Goal: Task Accomplishment & Management: Complete application form

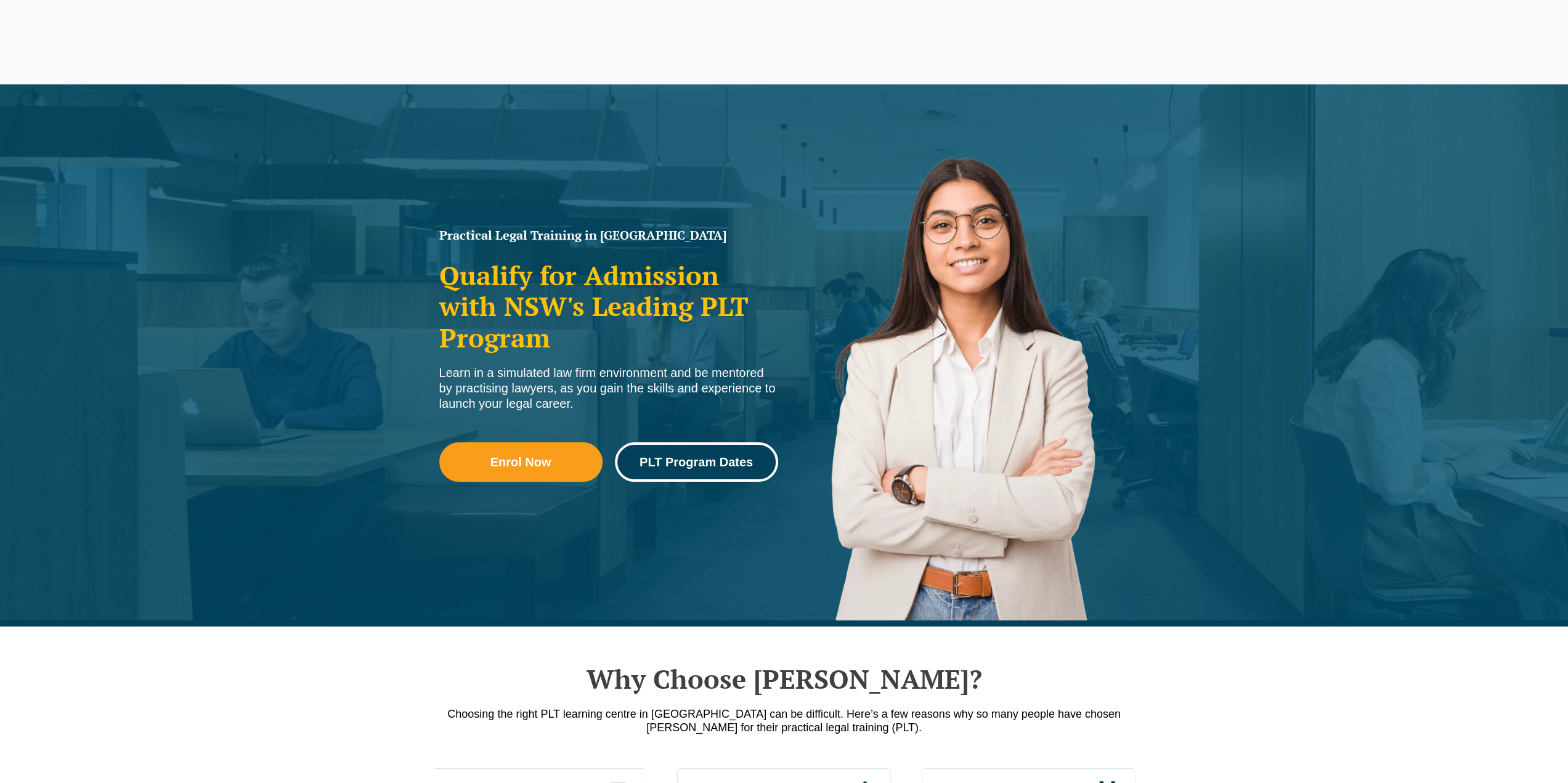
click at [696, 462] on span "PLT Program Dates" at bounding box center [696, 462] width 114 height 12
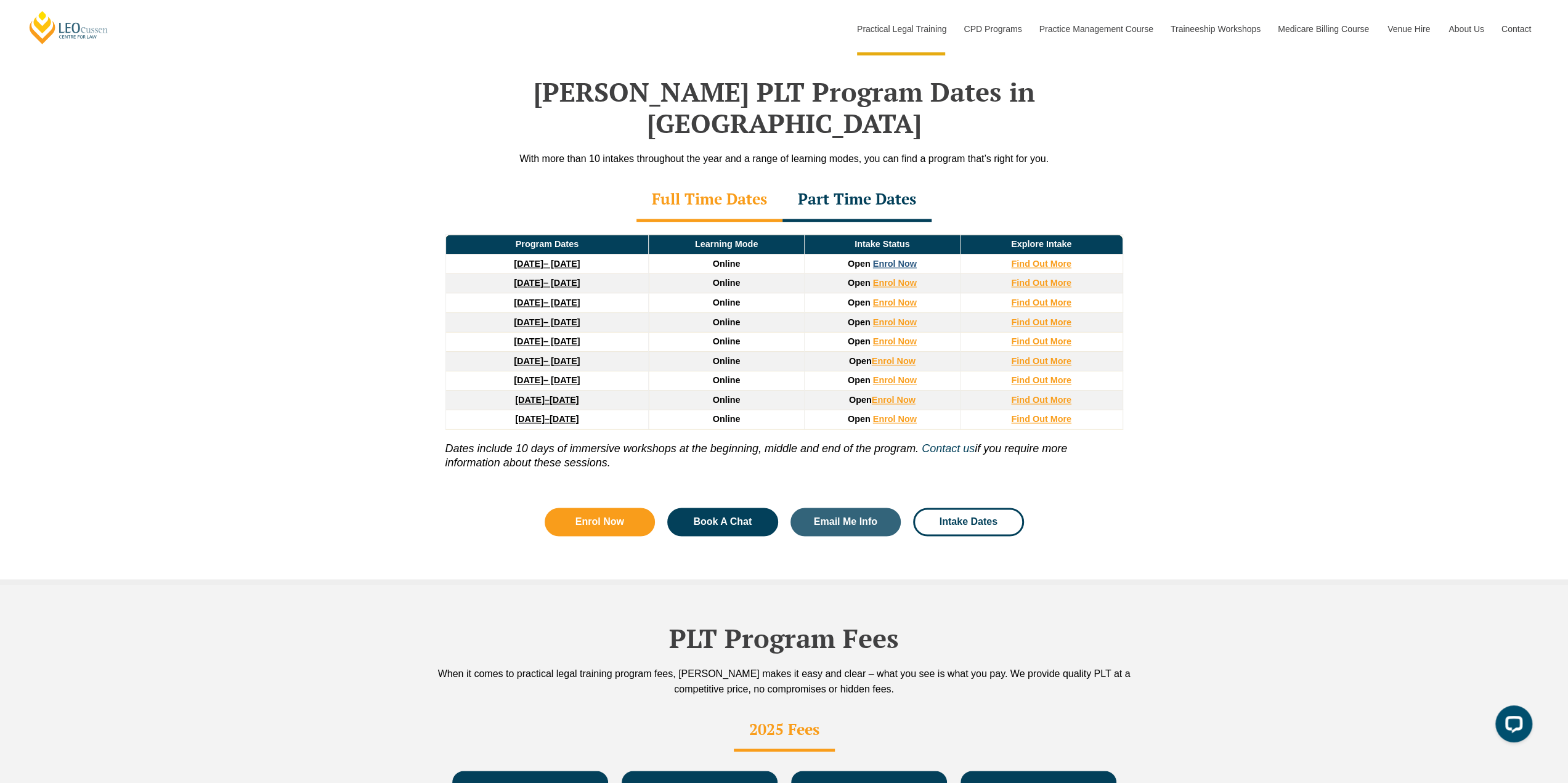
click at [896, 259] on link "Enrol Now" at bounding box center [895, 264] width 44 height 10
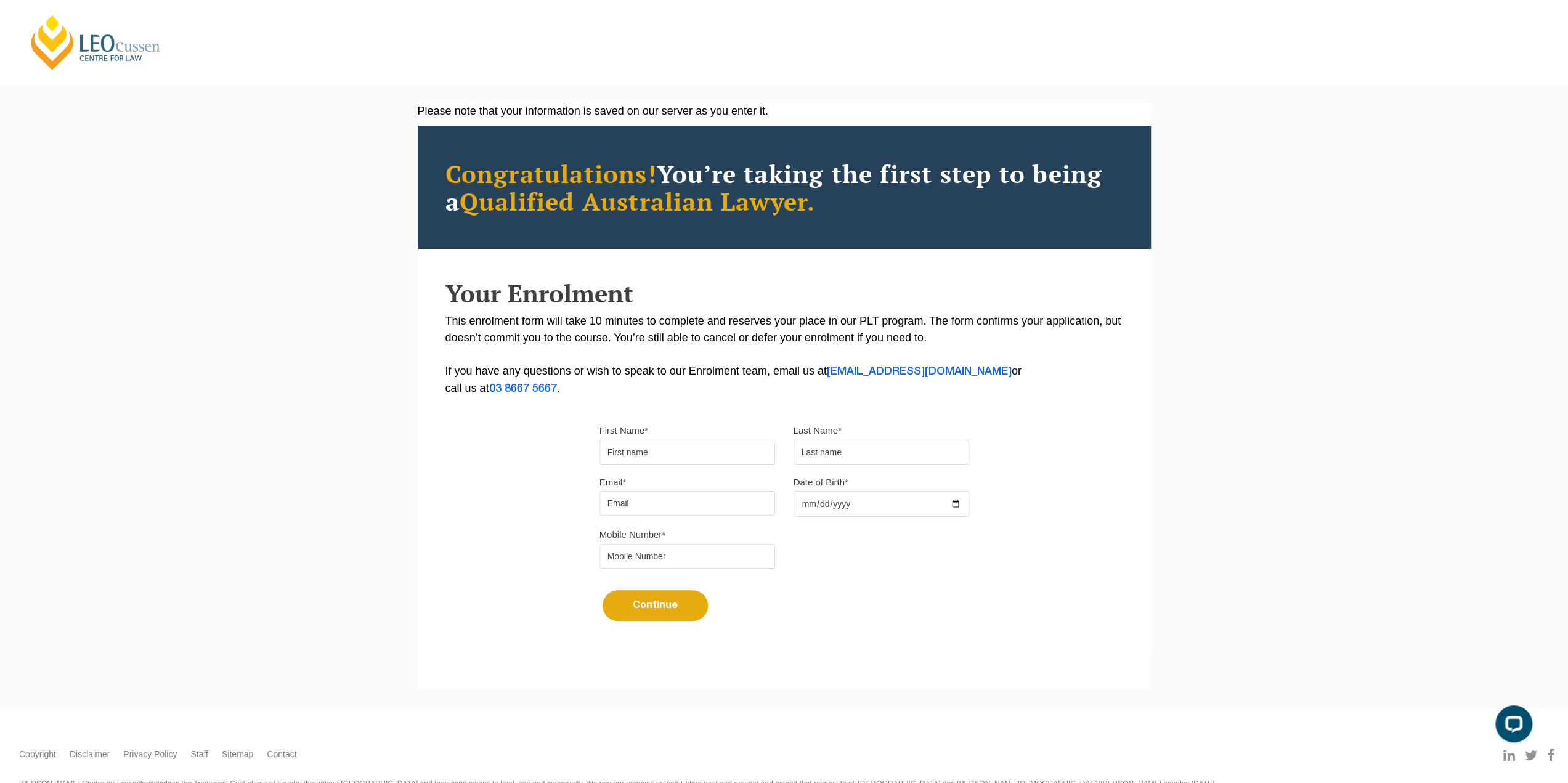
click at [729, 453] on input "First Name*" at bounding box center [687, 452] width 175 height 24
type input "[PERSON_NAME]"
type input "Goh"
type input "[EMAIL_ADDRESS][DOMAIN_NAME]"
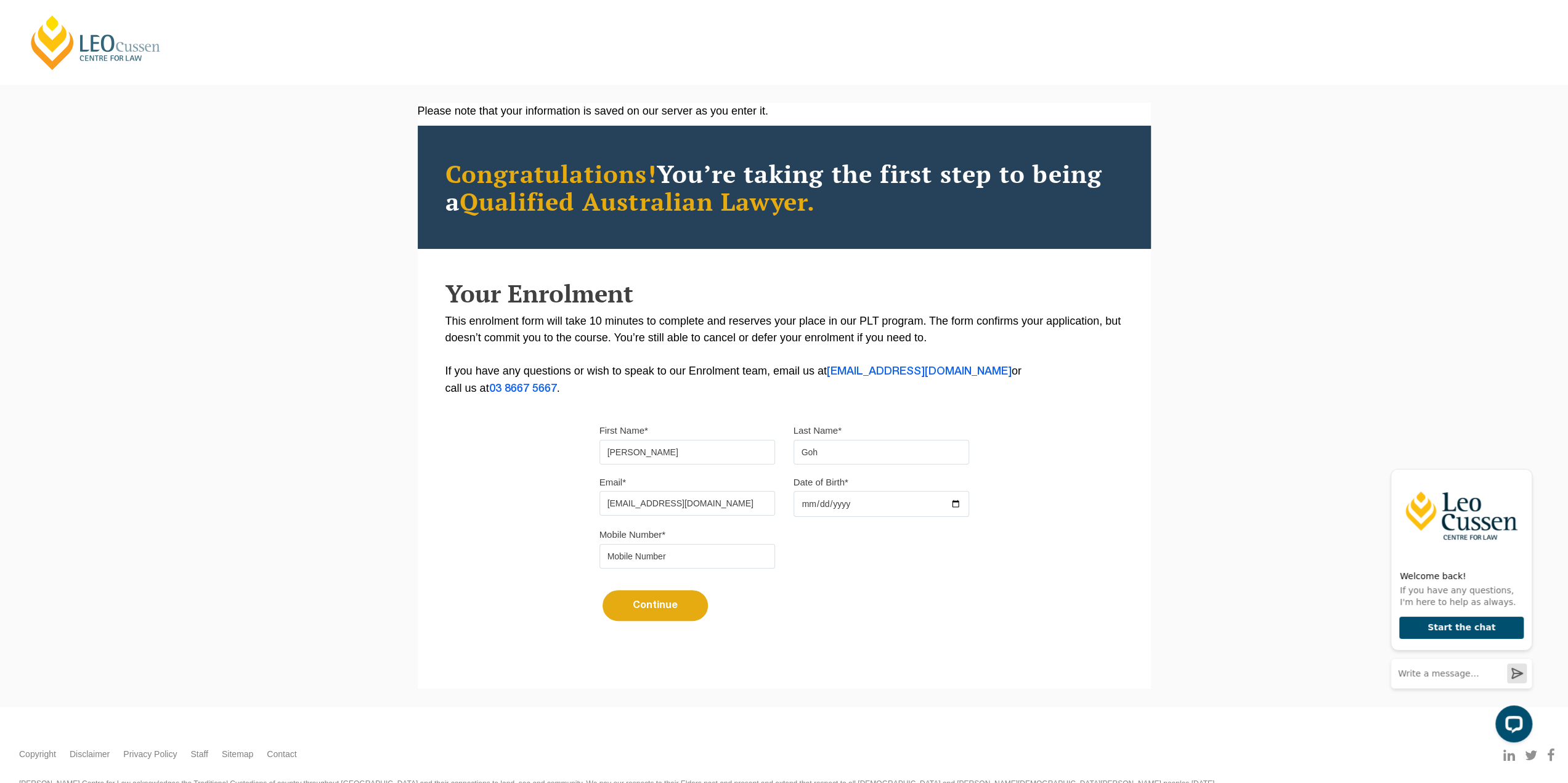
type input "0452646794"
click at [886, 506] on input "Date of Birth*" at bounding box center [881, 504] width 175 height 26
type input "1998-03-05"
click at [670, 599] on button "Continue" at bounding box center [655, 605] width 105 height 31
select select
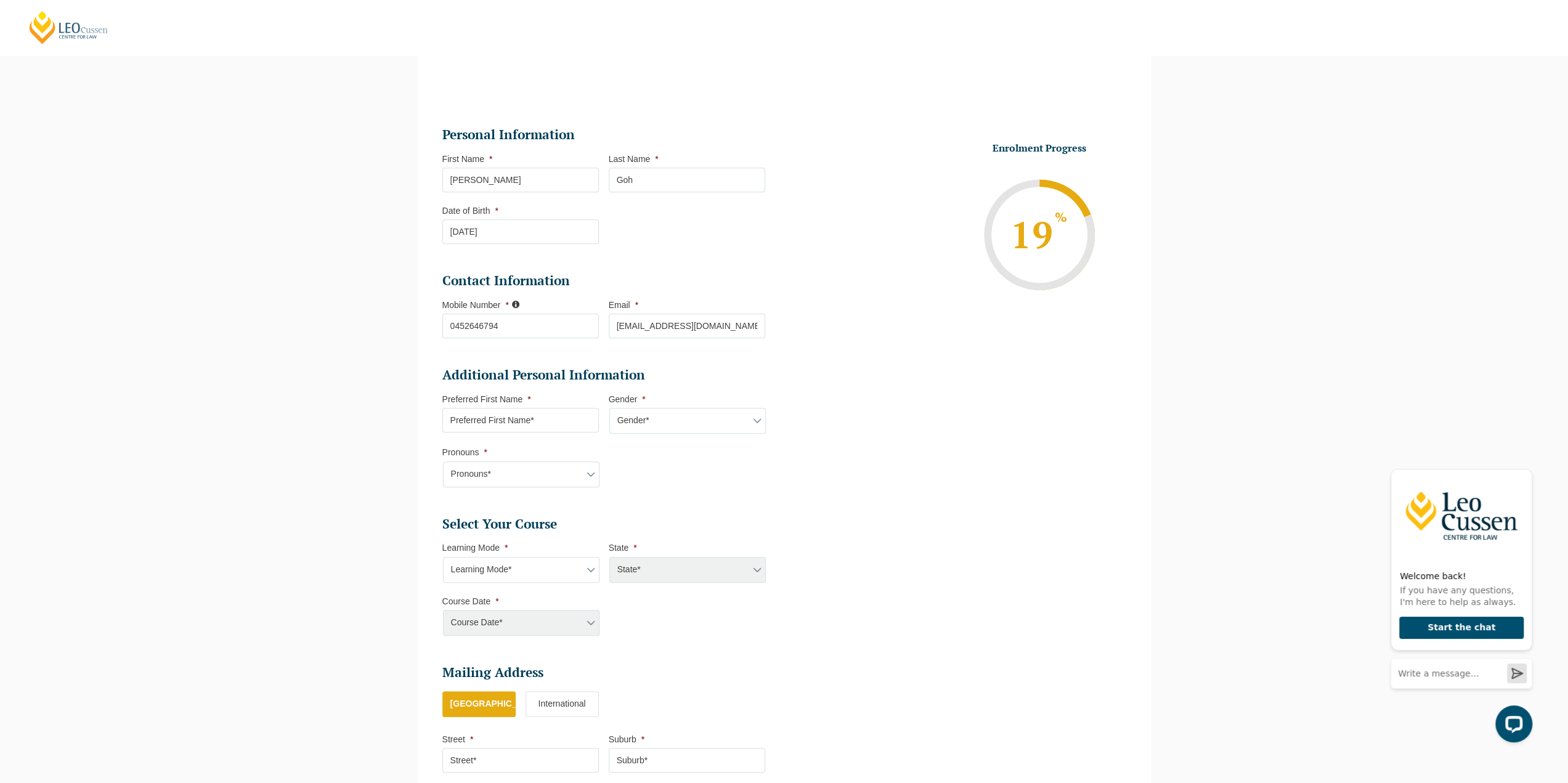
scroll to position [107, 0]
click at [571, 418] on input "Preferred First Name *" at bounding box center [521, 419] width 156 height 24
type input "Daniel"
click at [634, 423] on select "Gender* Male Female Nonbinary Intersex Prefer not to disclose Other" at bounding box center [687, 420] width 156 height 26
select select "Male"
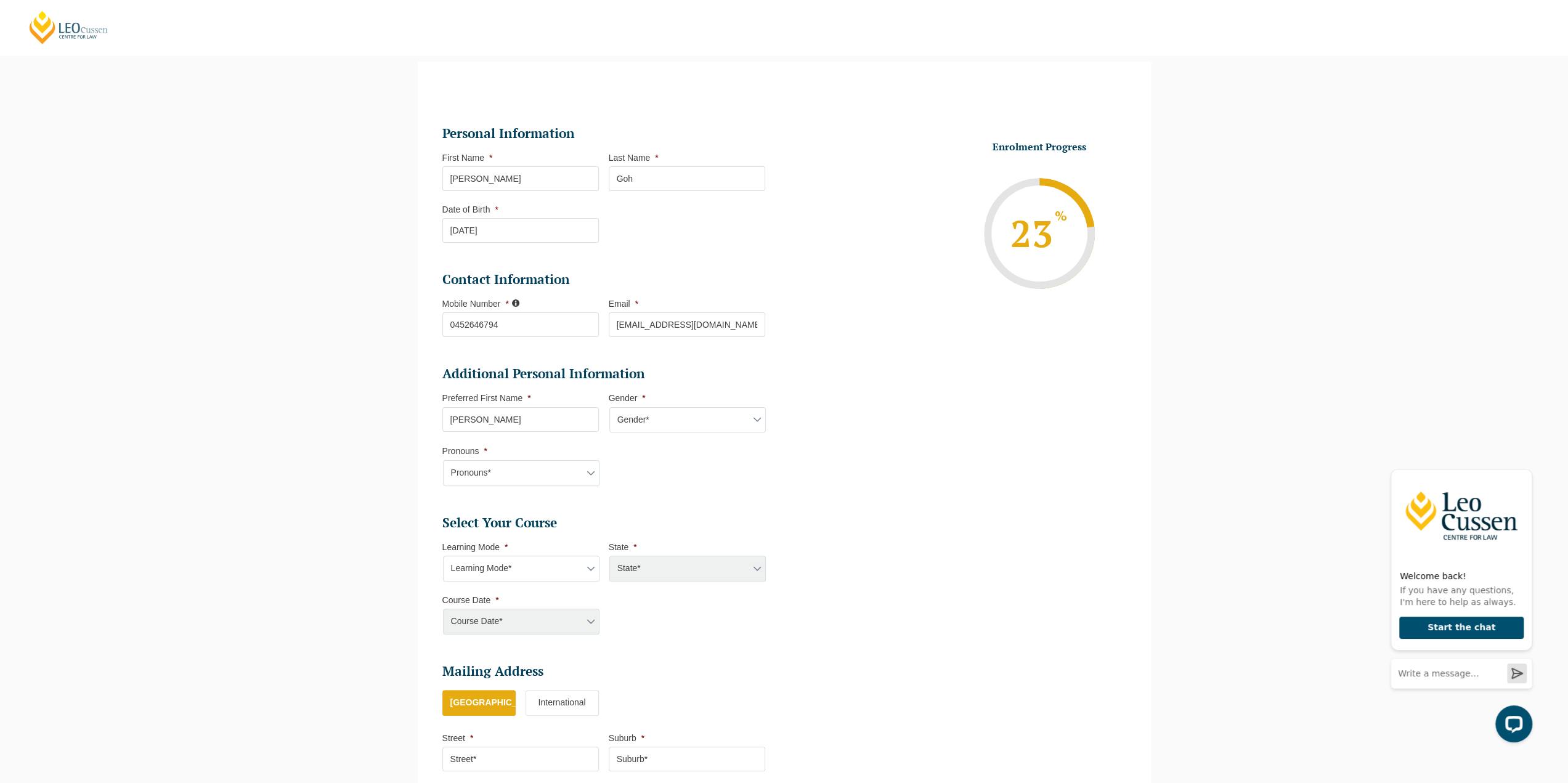
click at [609, 407] on select "Gender* Male Female Nonbinary Intersex Prefer not to disclose Other" at bounding box center [687, 420] width 156 height 26
click at [568, 465] on select "Pronouns* She/Her/Hers He/Him/His They/Them/Theirs Other Prefer not to disclose" at bounding box center [521, 473] width 156 height 26
select select "He/Him/His"
click at [443, 460] on select "Pronouns* She/Her/Hers He/Him/His They/Them/Theirs Other Prefer not to disclose" at bounding box center [521, 473] width 156 height 26
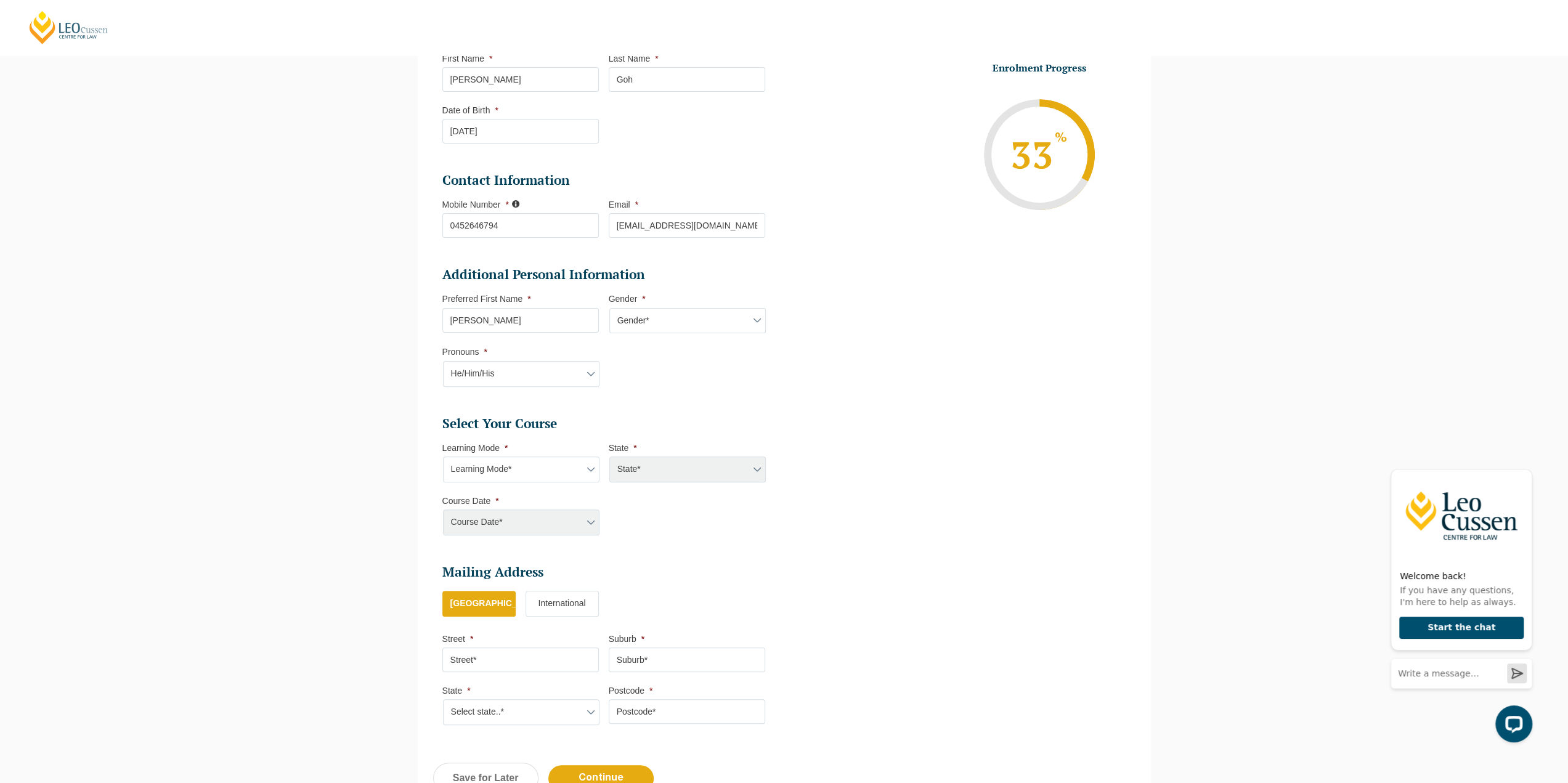
scroll to position [230, 0]
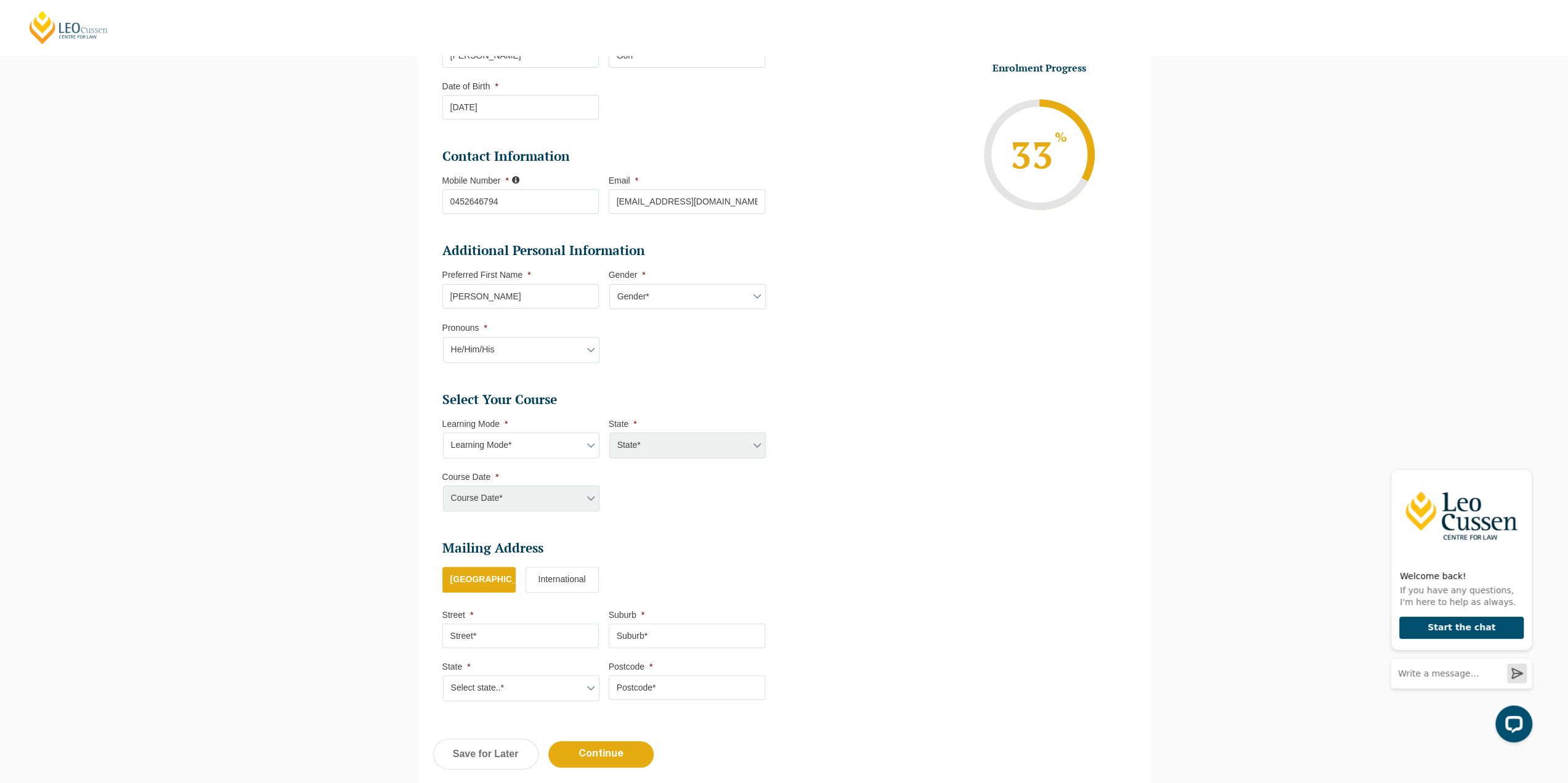
click at [570, 445] on select "Learning Mode* Online Full Time Learning Online Part Time Learning Blended Full…" at bounding box center [521, 445] width 156 height 26
select select "Online Full Time Learning"
click at [443, 432] on select "Learning Mode* Online Full Time Learning Online Part Time Learning Blended Full…" at bounding box center [521, 445] width 156 height 26
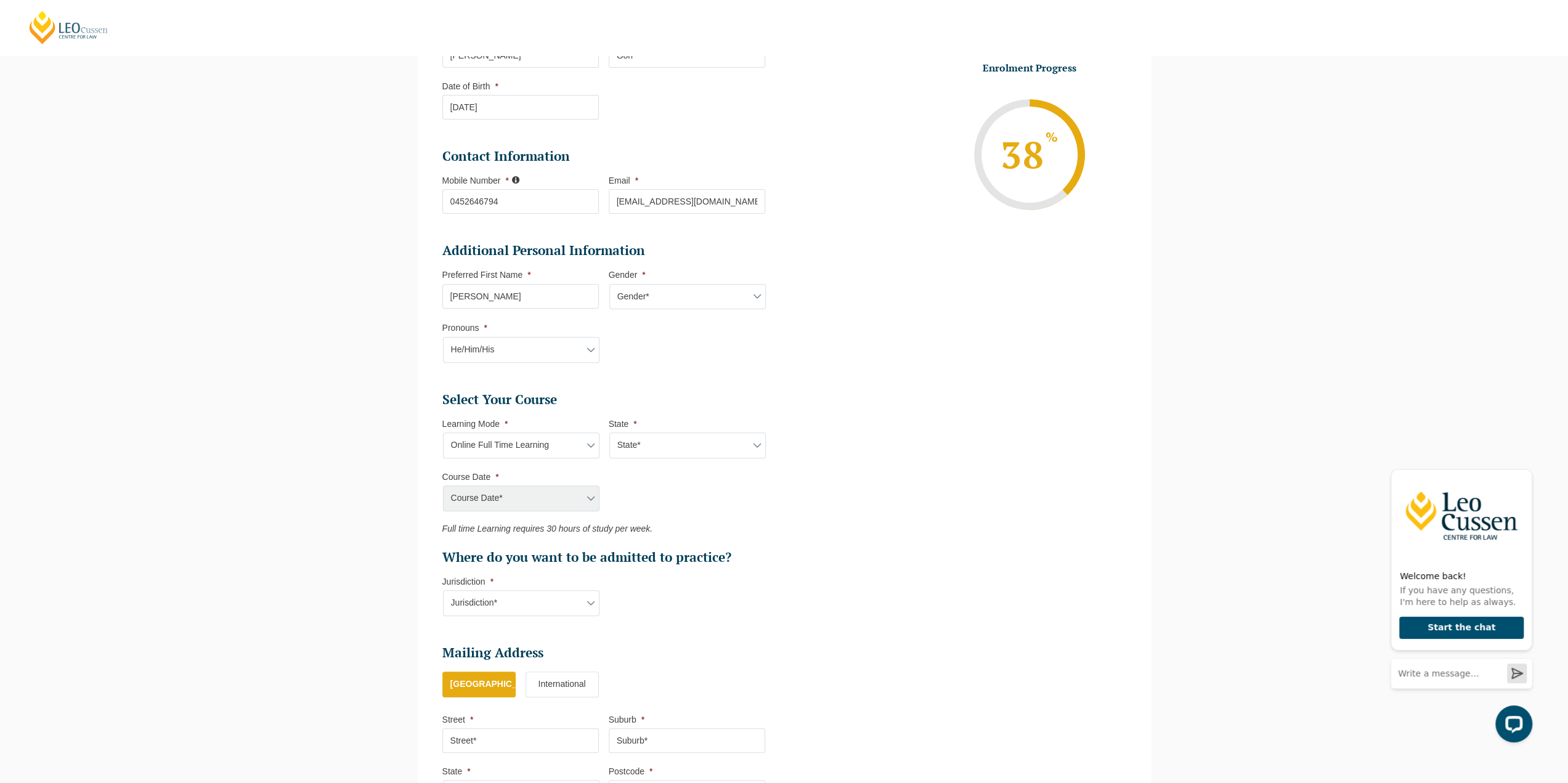
click at [664, 449] on select "State* National (ACT/NSW, VIC, QLD, SA, WA)" at bounding box center [687, 445] width 156 height 26
select select "National (ACT/NSW, VIC, QLD, SA, WA)"
click at [609, 432] on select "State* National (ACT/NSW, VIC, QLD, SA, WA)" at bounding box center [687, 445] width 156 height 26
click at [553, 495] on select "Course Date* September 2025 (22-Sep-2025 to 20-Feb-2026) December 2025 (08-Dec-…" at bounding box center [521, 498] width 156 height 26
select select "September 2025 (22-Sep-2025 to 20-Feb-2026)"
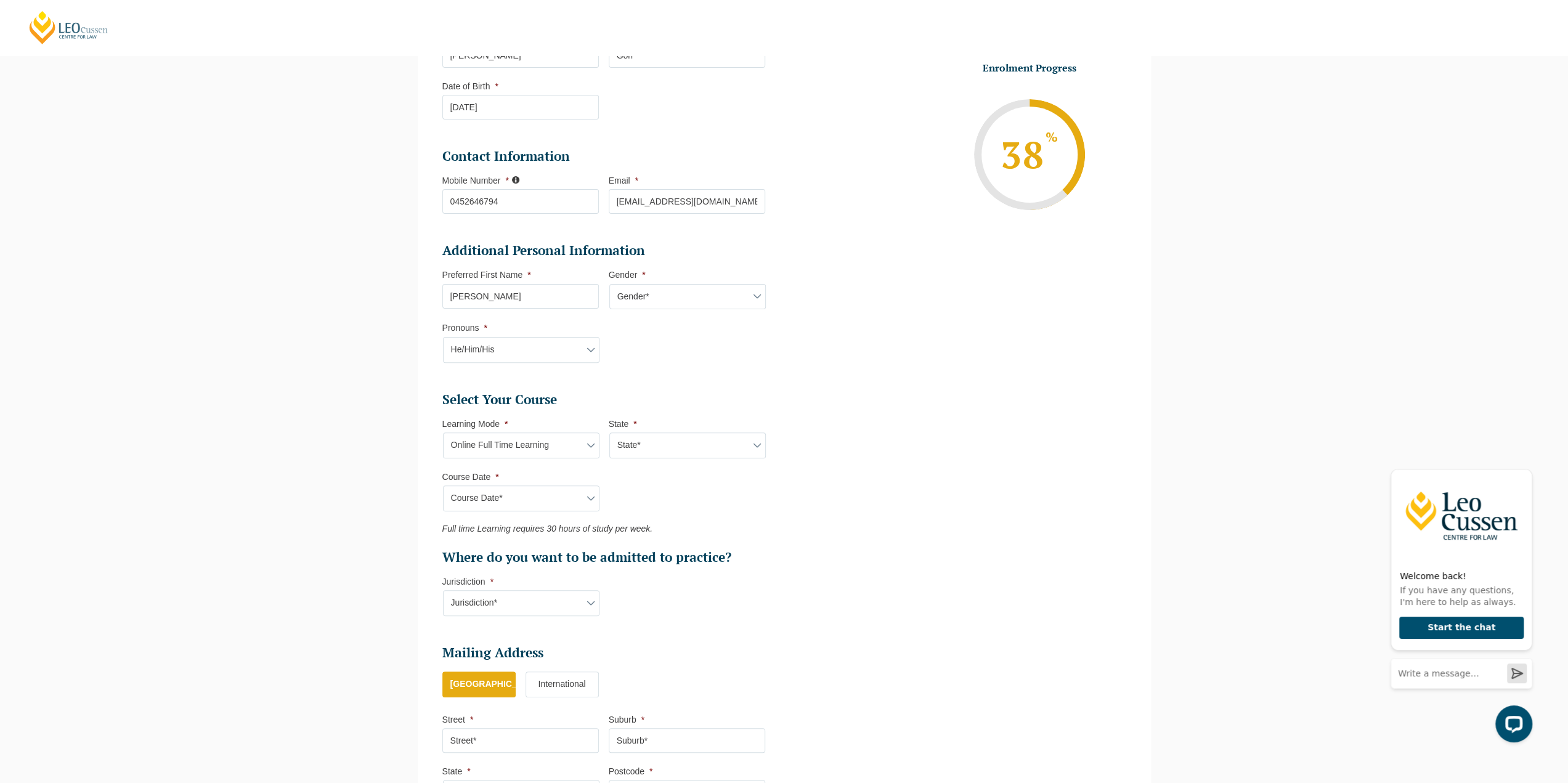
click at [443, 485] on select "Course Date* September 2025 (22-Sep-2025 to 20-Feb-2026) December 2025 (08-Dec-…" at bounding box center [521, 498] width 156 height 26
type input "Intake 10 September 2025 FT"
type input "Practical Legal Training (NAT)"
select select "NAT PLT (SEP) 2025 Full Time Online"
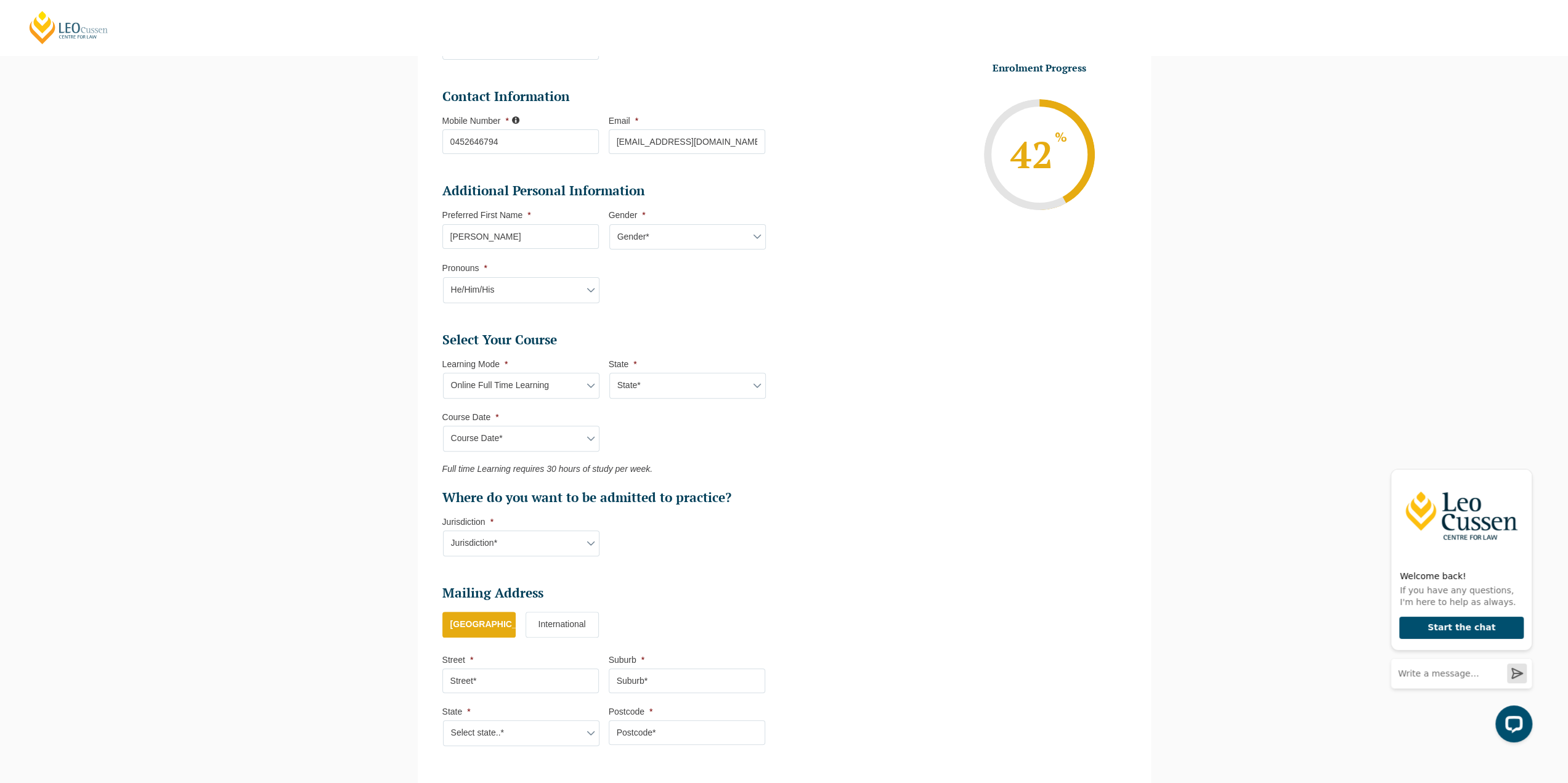
scroll to position [292, 0]
click at [587, 541] on select "Jurisdiction* VIC ACT/NSW SA WA QLD" at bounding box center [521, 541] width 156 height 26
select select "ACT/NSW"
click at [443, 528] on select "Jurisdiction* VIC ACT/NSW SA WA QLD" at bounding box center [521, 541] width 156 height 26
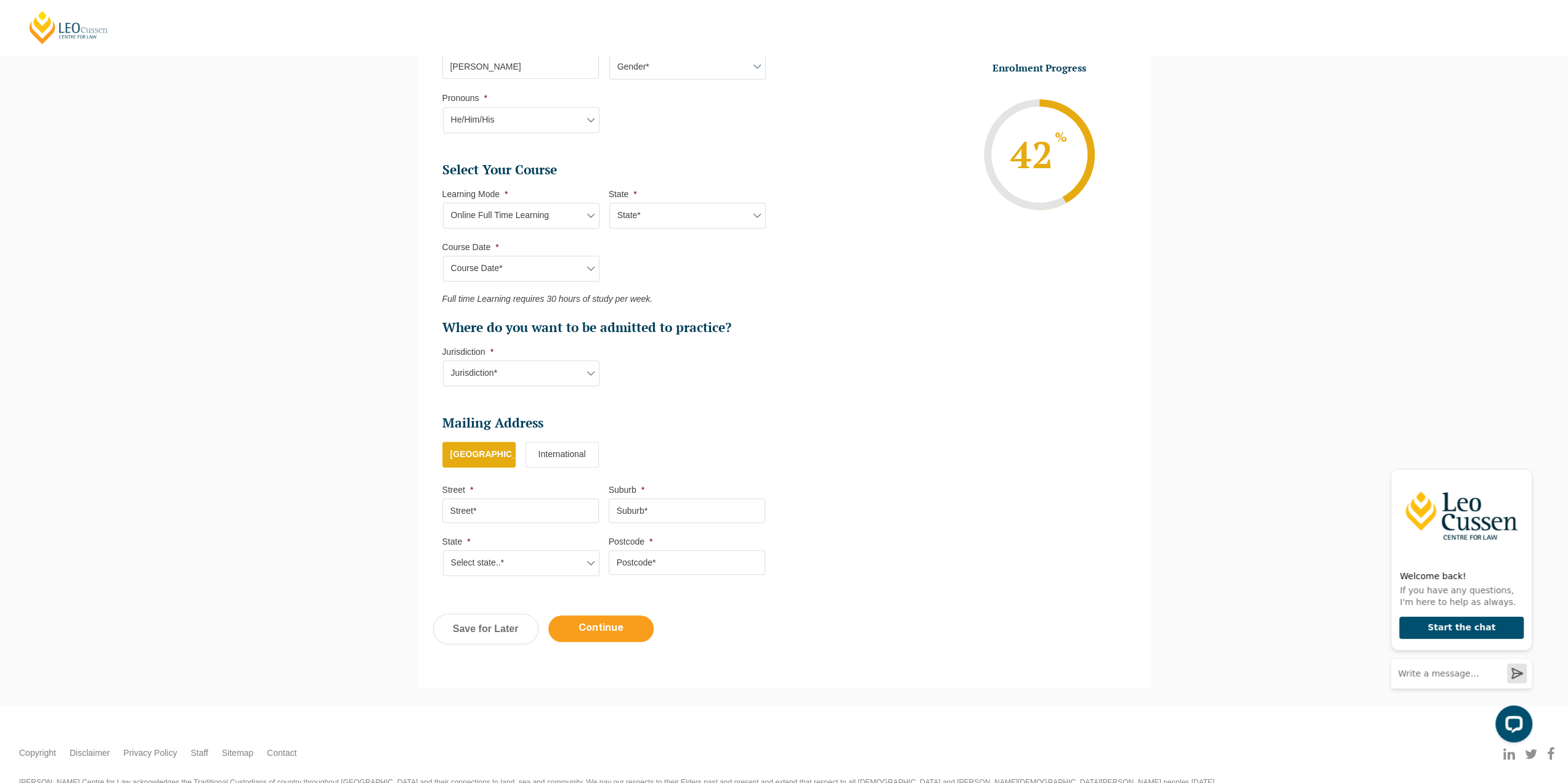
scroll to position [500, 0]
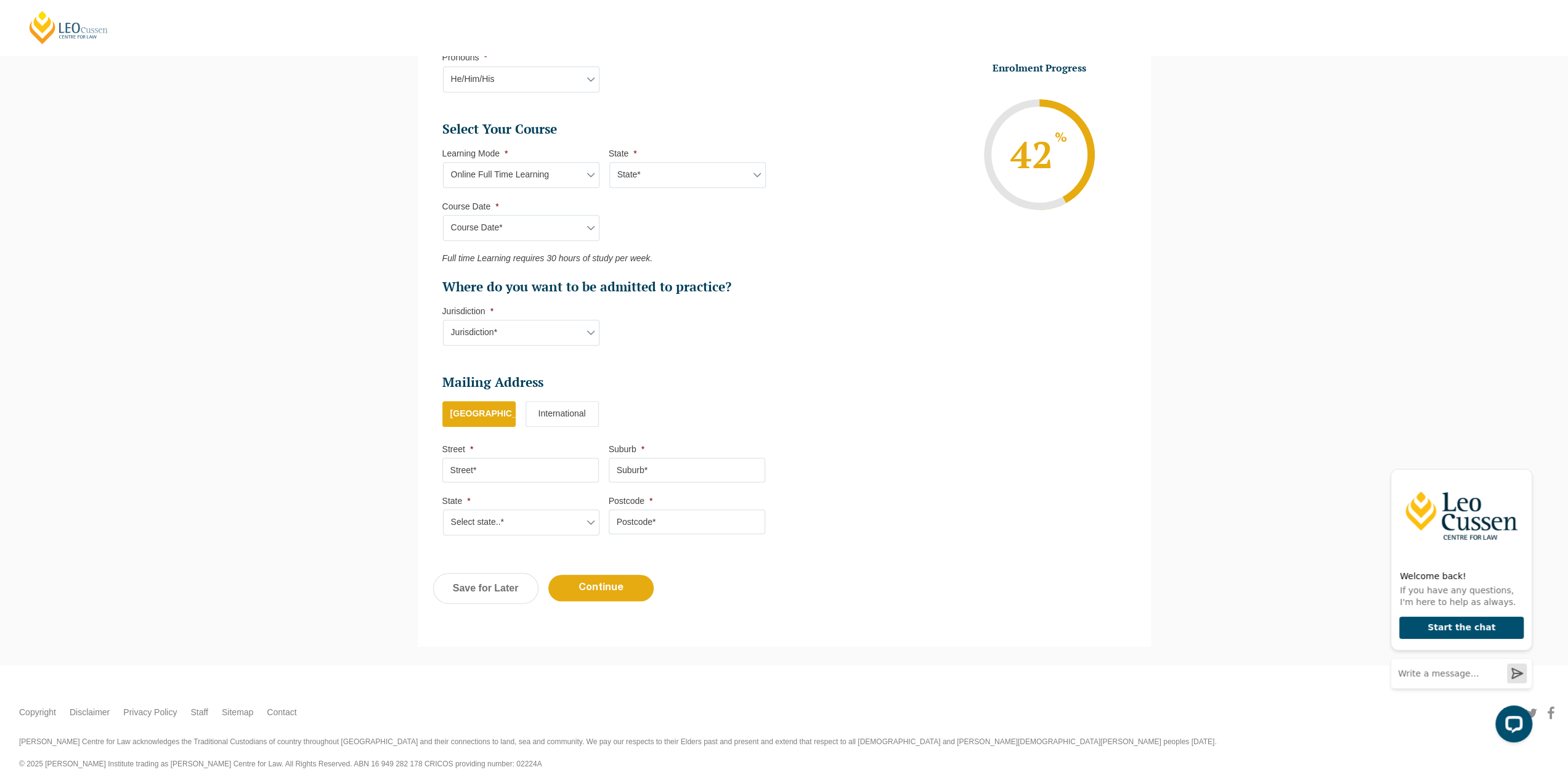
click at [560, 470] on input "Street *" at bounding box center [521, 470] width 156 height 24
type input "Gate 14 UNSW, Barker St"
type input "Kensington"
select select "NSW"
type input "2033"
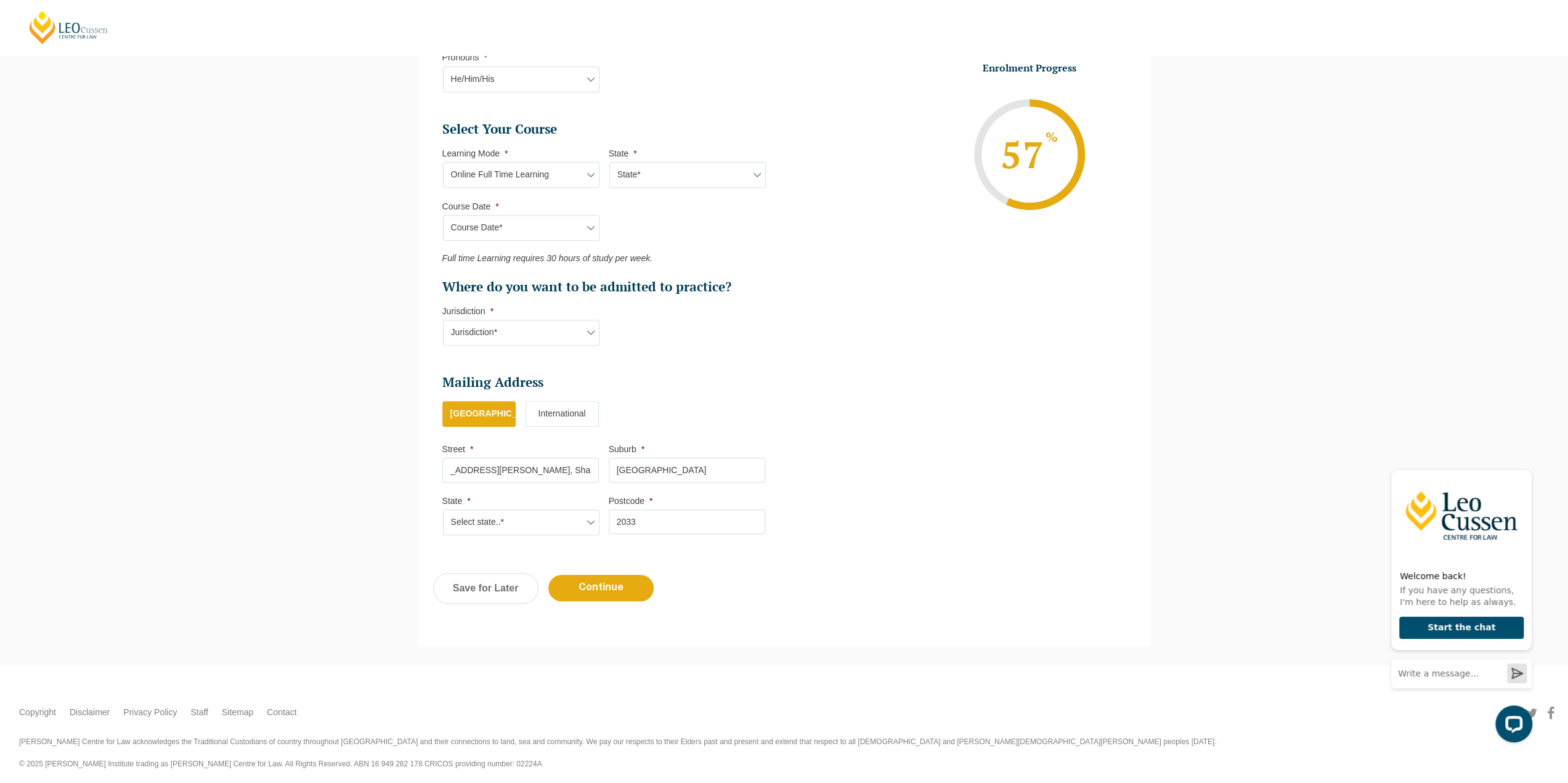
scroll to position [0, 62]
type input "Gate 14 UNSW, Barker St, Shalom College Room T1"
click at [632, 576] on input "Continue" at bounding box center [600, 587] width 105 height 27
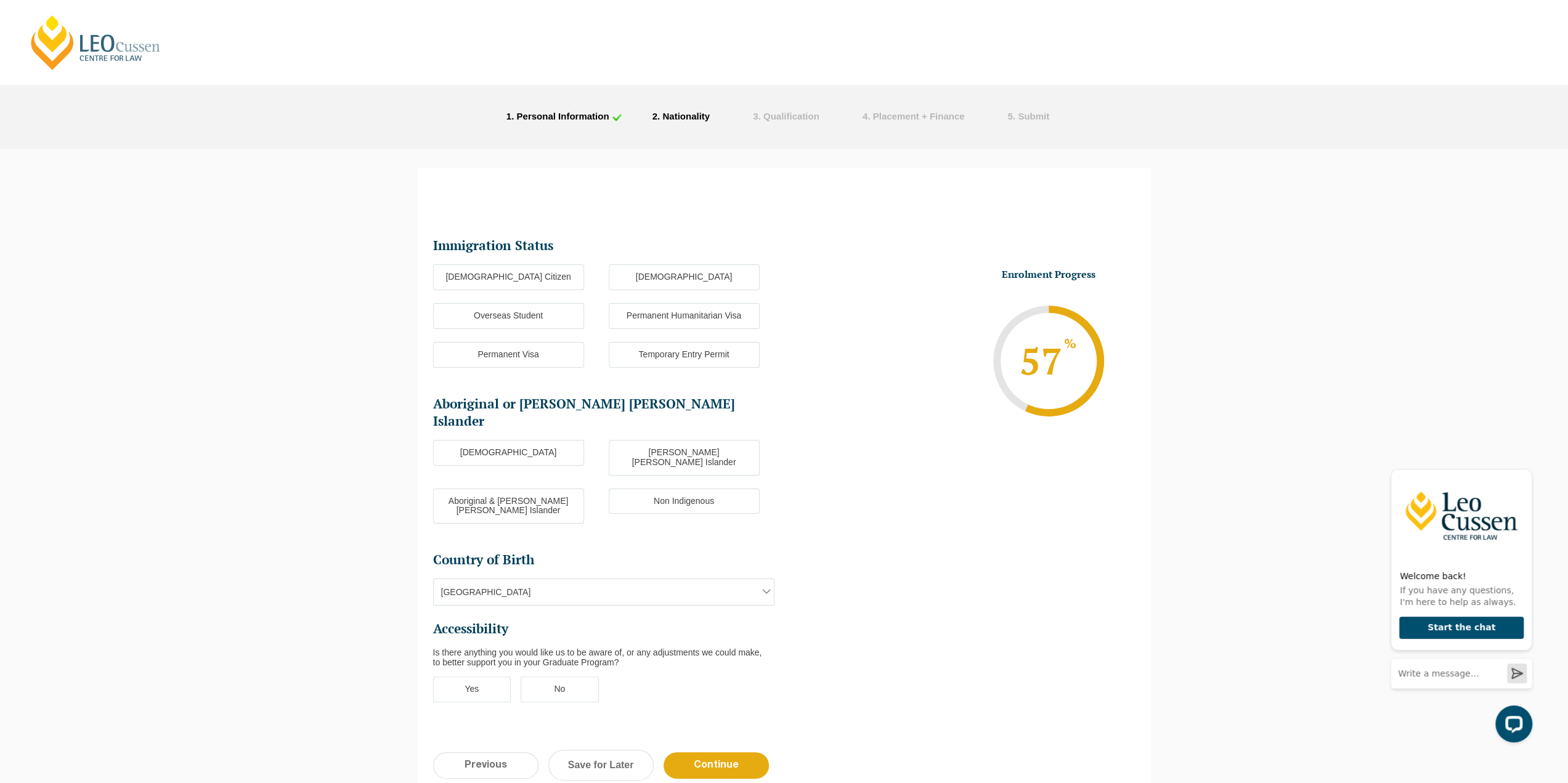
scroll to position [0, 0]
click at [564, 354] on label "Permanent Visa" at bounding box center [509, 355] width 151 height 26
click at [0, 0] on input "Permanent Visa" at bounding box center [0, 0] width 0 height 0
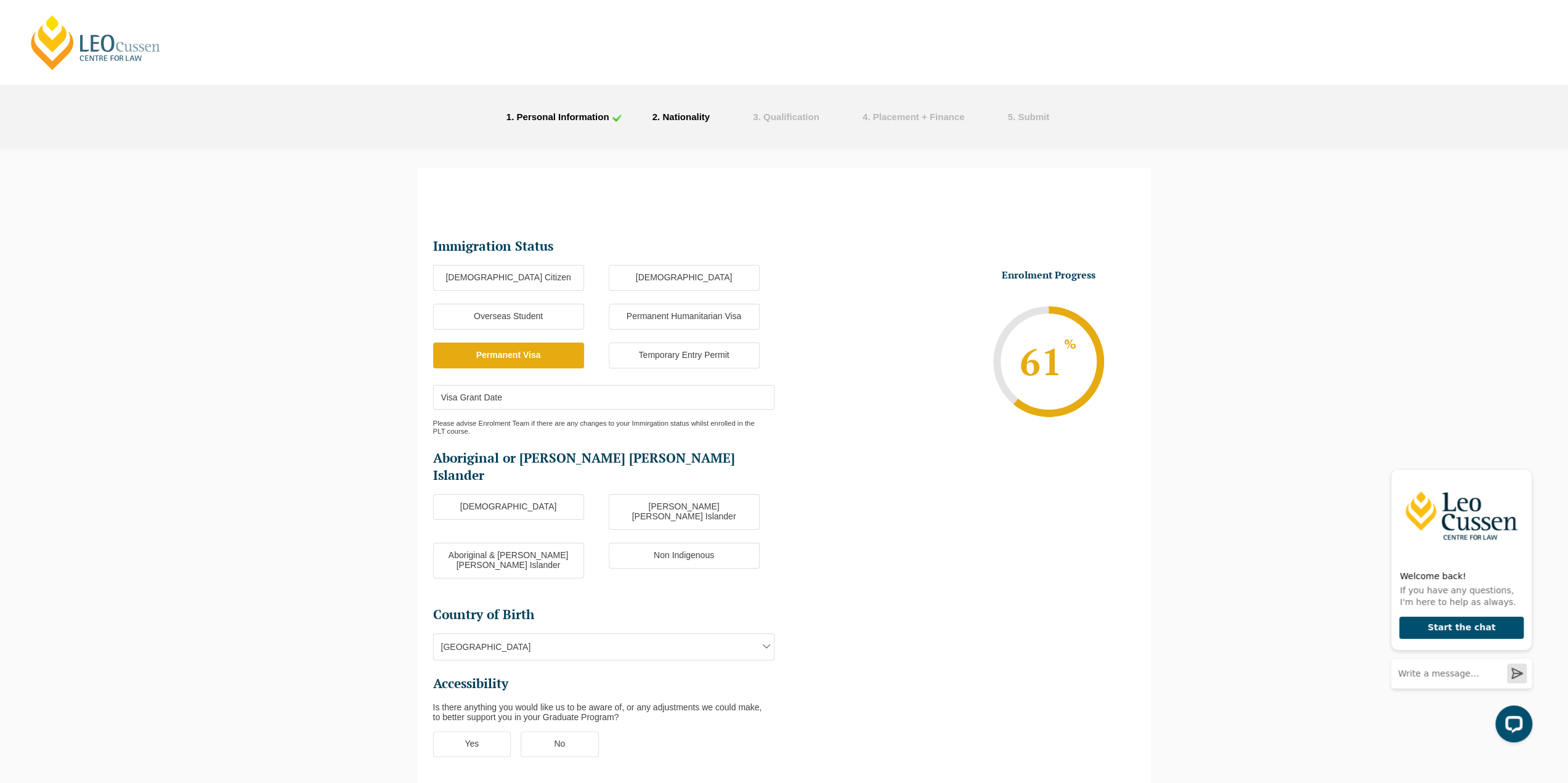
click at [566, 398] on input "Visa Grant Date" at bounding box center [604, 397] width 341 height 24
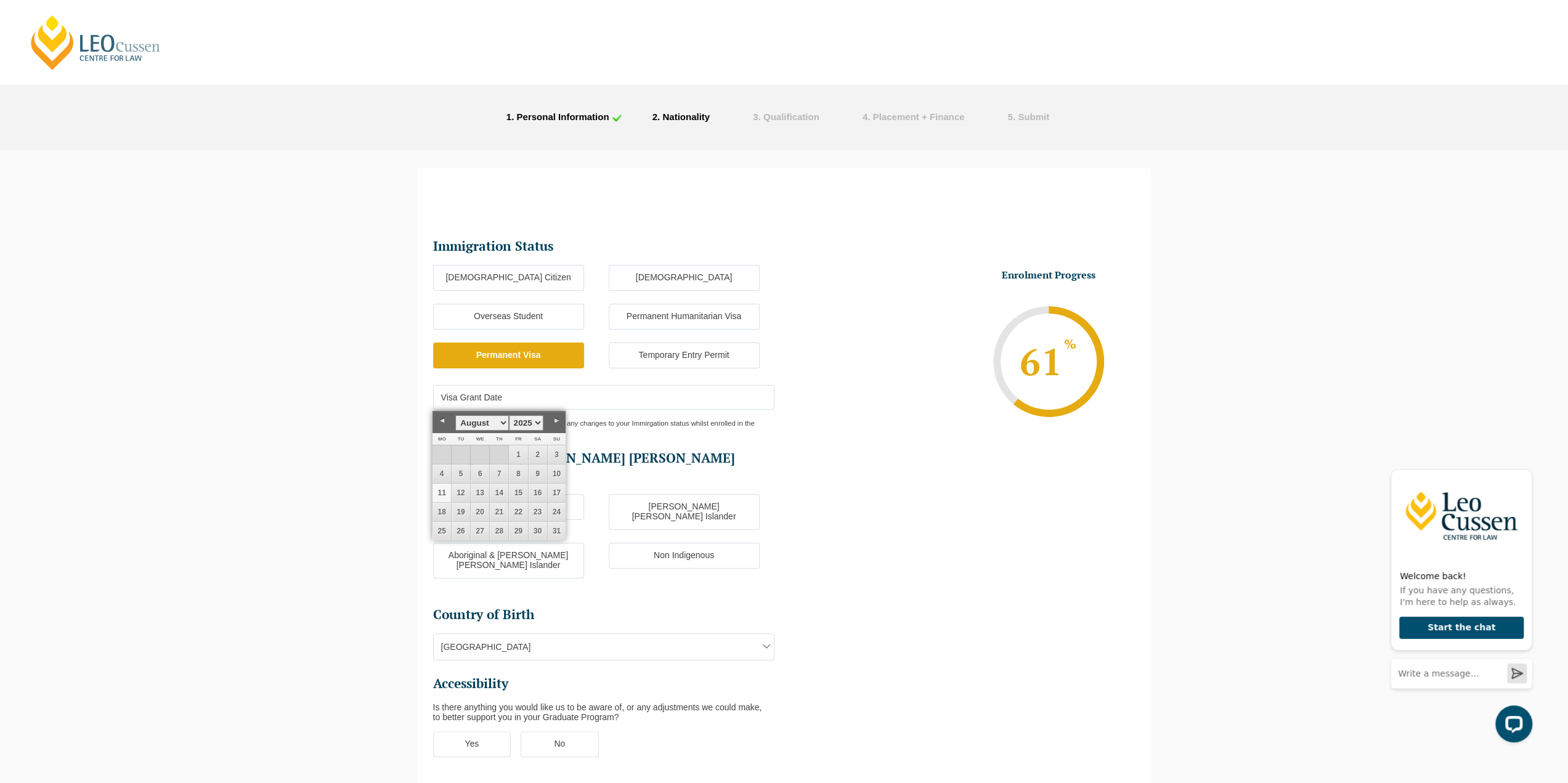
click at [539, 417] on select "1925 1926 1927 1928 1929 1930 1931 1932 1933 1934 1935 1936 1937 1938 1939 1940…" at bounding box center [526, 423] width 35 height 16
click at [502, 421] on select "January February March April May June July August September October November De…" at bounding box center [482, 423] width 53 height 16
click at [879, 341] on li "Enrolment Progress 61 % Form Progress Download Course Guide enrolment@leocussen…" at bounding box center [959, 361] width 351 height 186
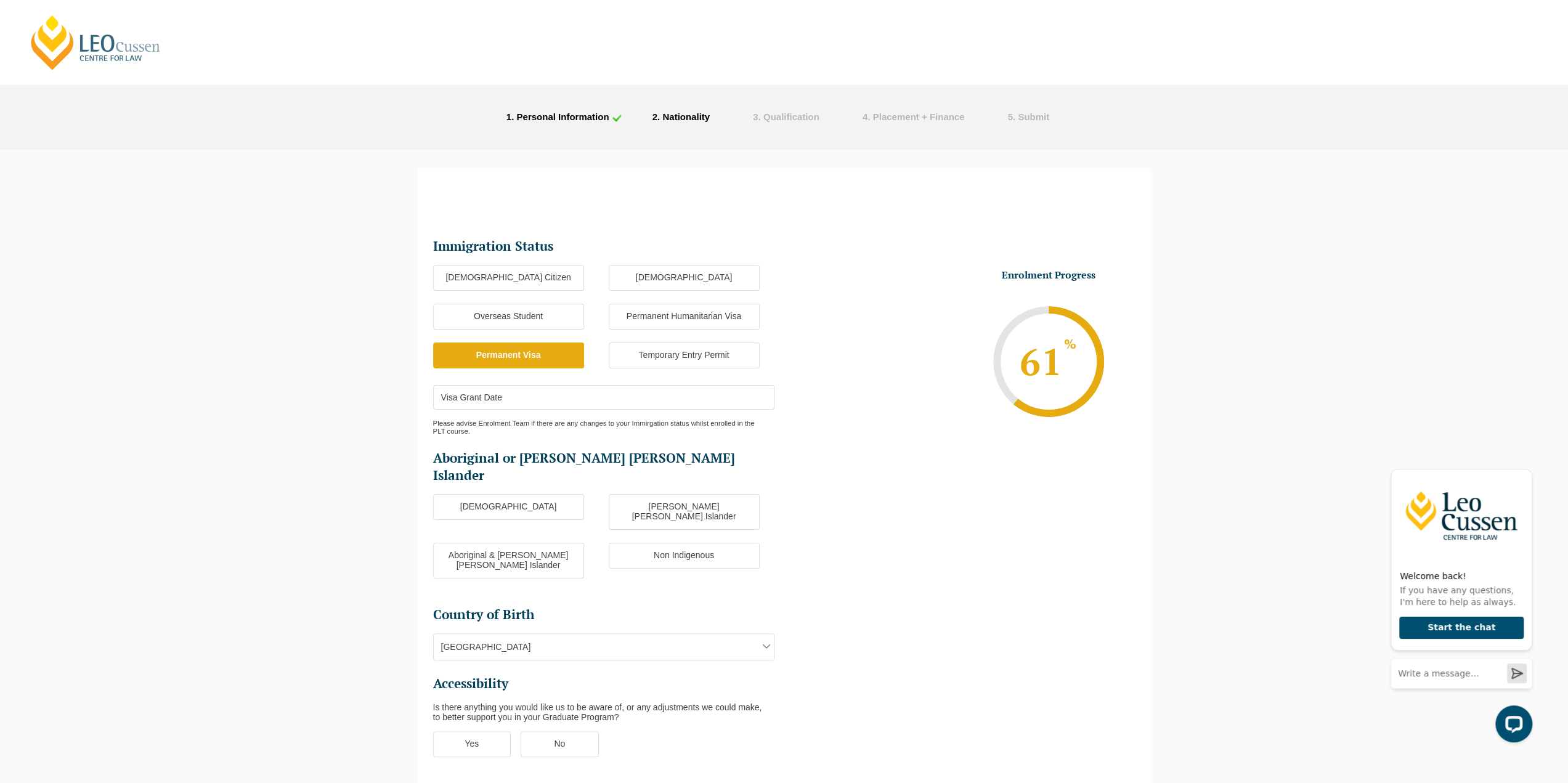
click at [686, 404] on input "Visa Grant Date" at bounding box center [604, 397] width 341 height 24
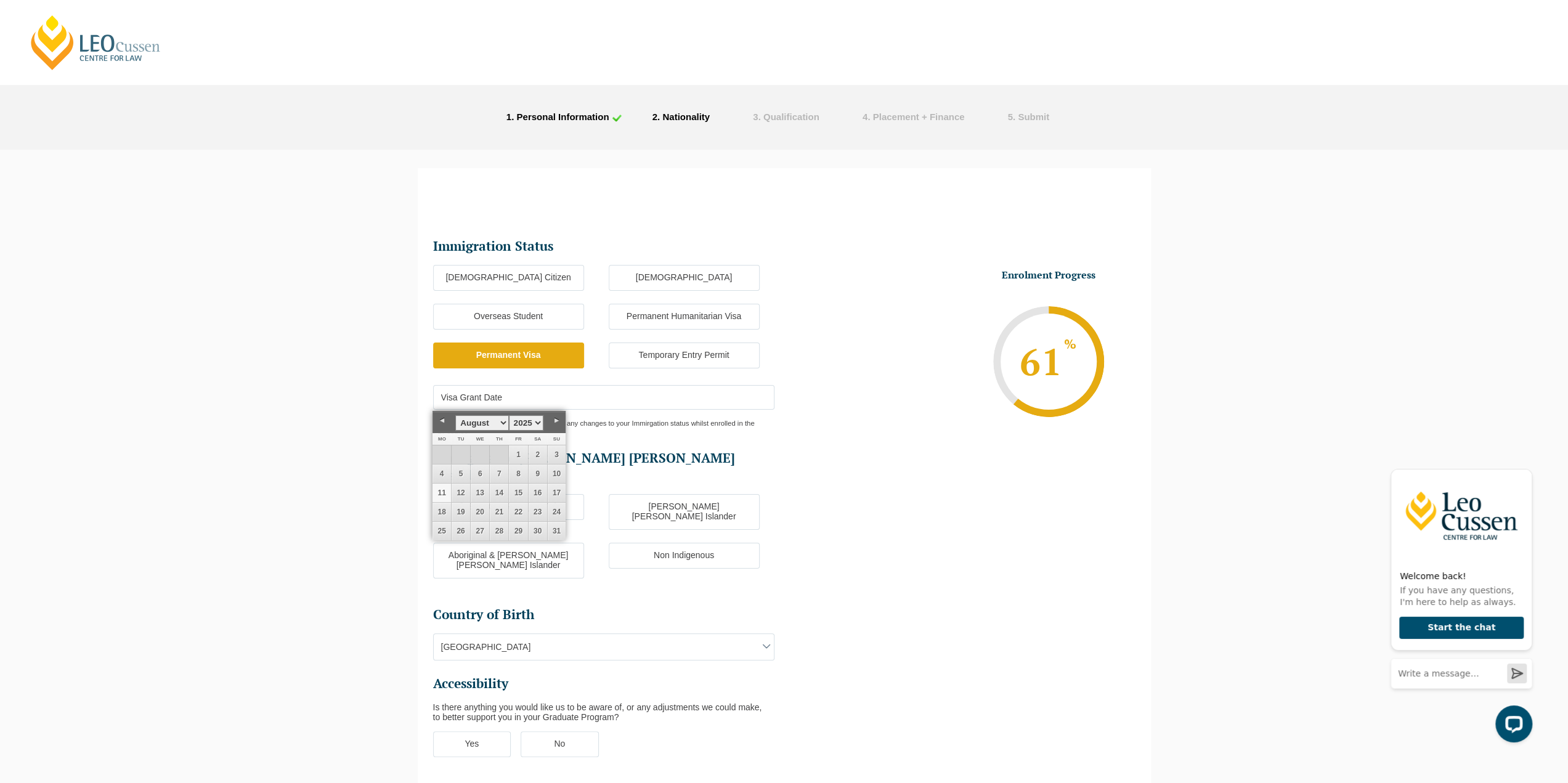
click at [524, 423] on select "1925 1926 1927 1928 1929 1930 1931 1932 1933 1934 1935 1936 1937 1938 1939 1940…" at bounding box center [526, 423] width 35 height 16
click at [500, 421] on select "January February March April May June July August September October November De…" at bounding box center [482, 423] width 53 height 16
click at [479, 504] on link "24" at bounding box center [479, 511] width 18 height 18
type input "24-02-2021"
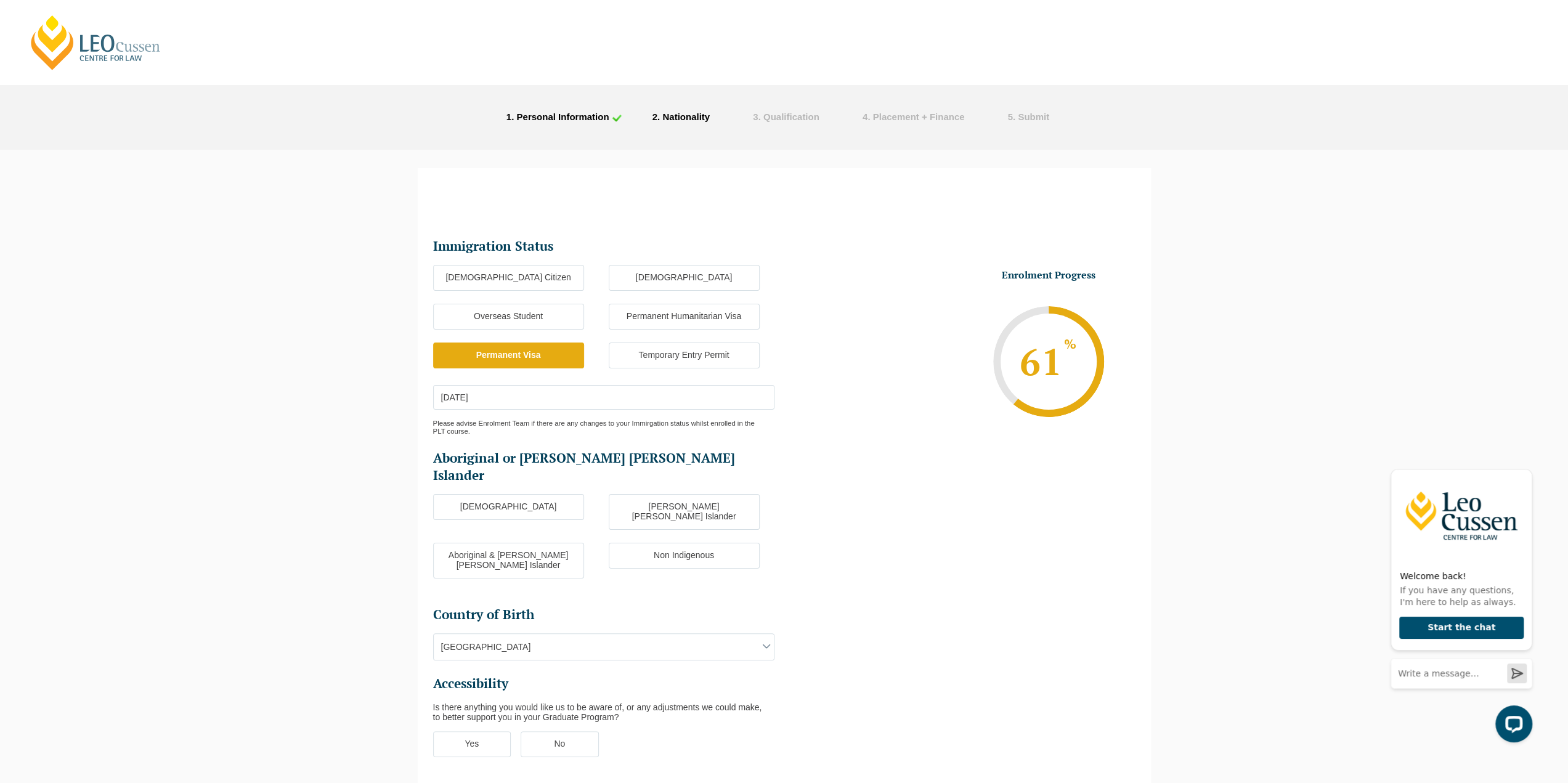
click at [672, 542] on label "Non Indigenous" at bounding box center [684, 555] width 151 height 26
click at [0, 0] on input "Non Indigenous" at bounding box center [0, 0] width 0 height 0
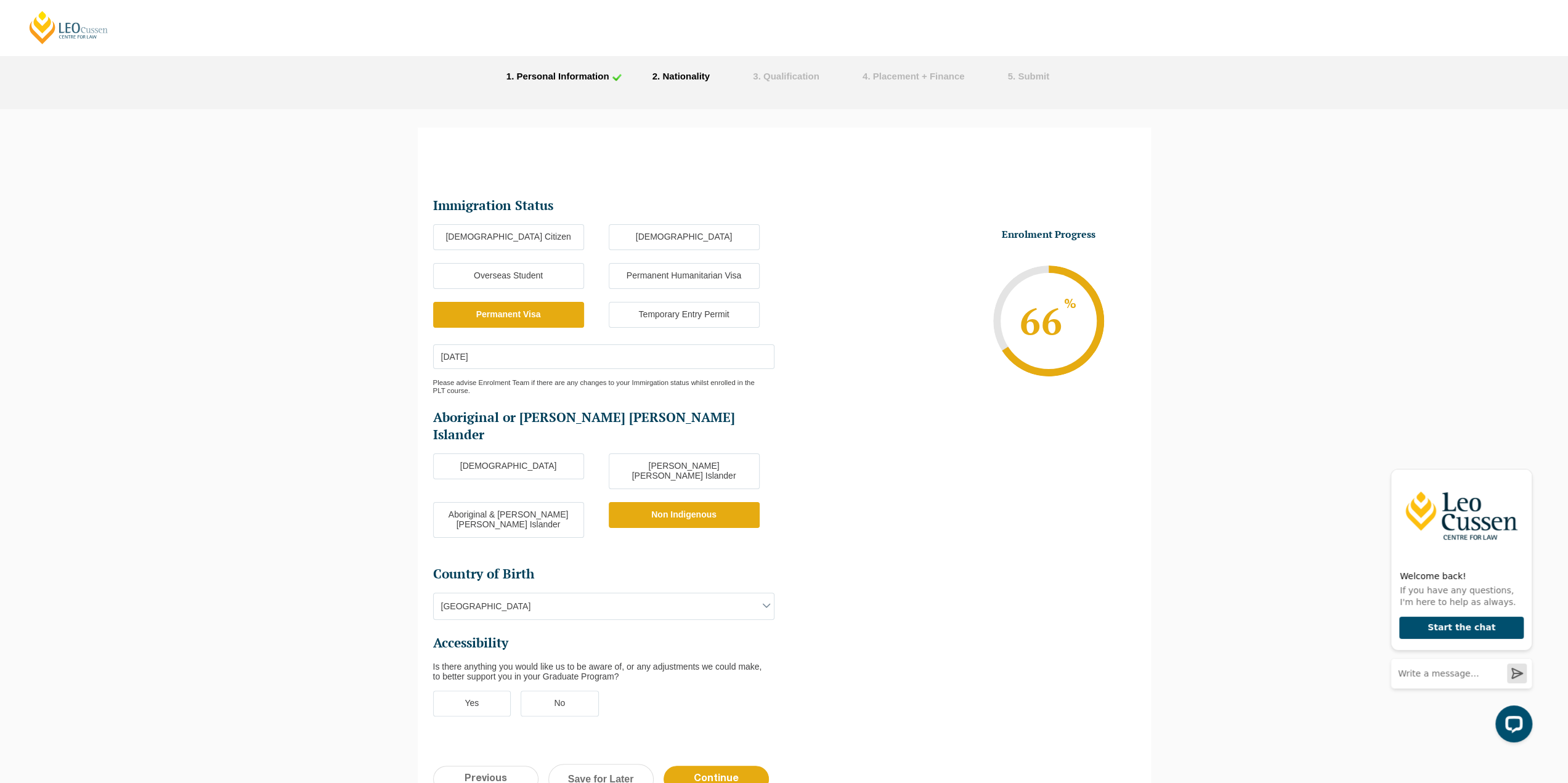
scroll to position [123, 0]
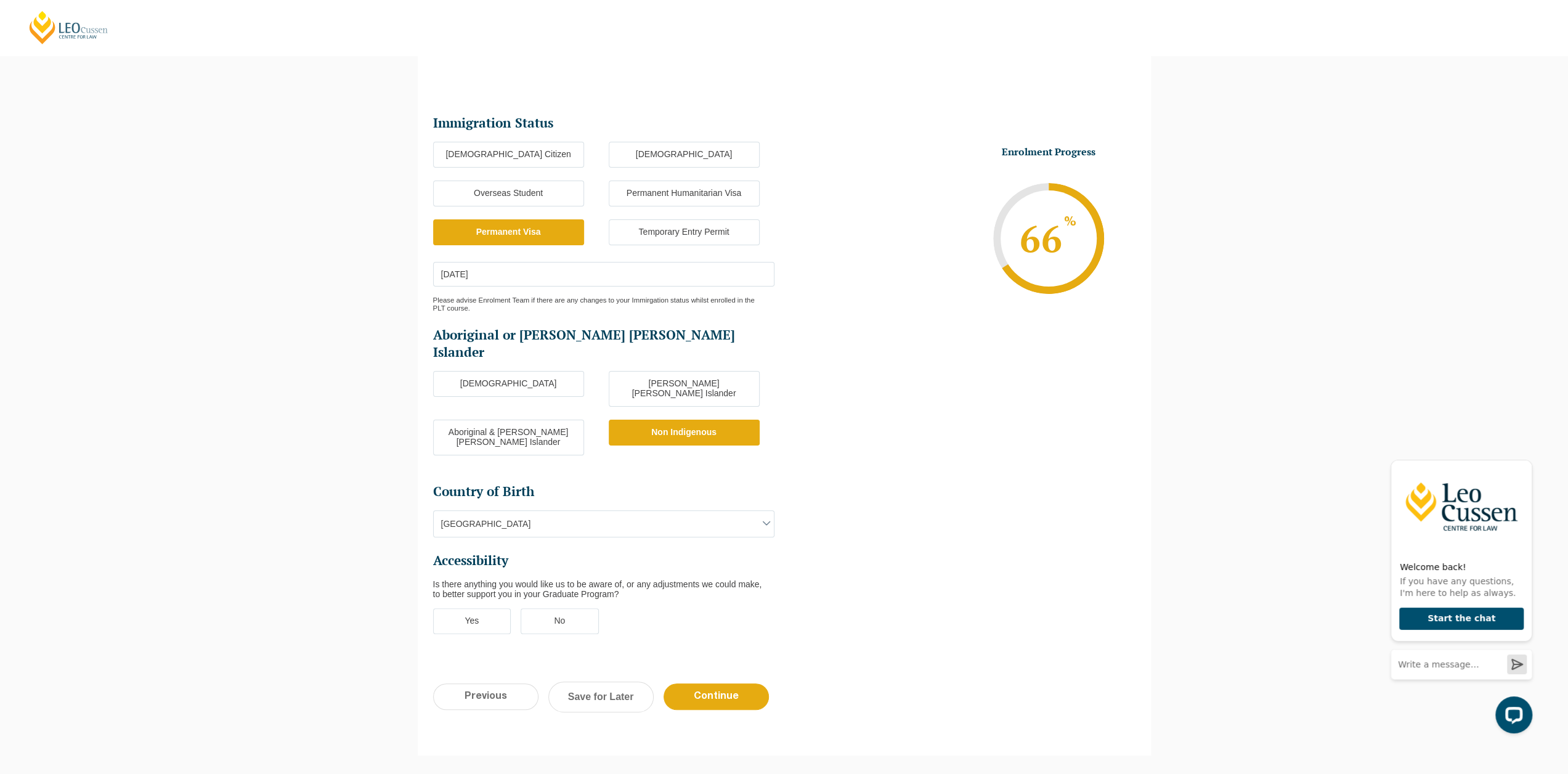
click at [738, 511] on span "Australia" at bounding box center [604, 524] width 340 height 26
type input "sin"
select select "Singapore 5205"
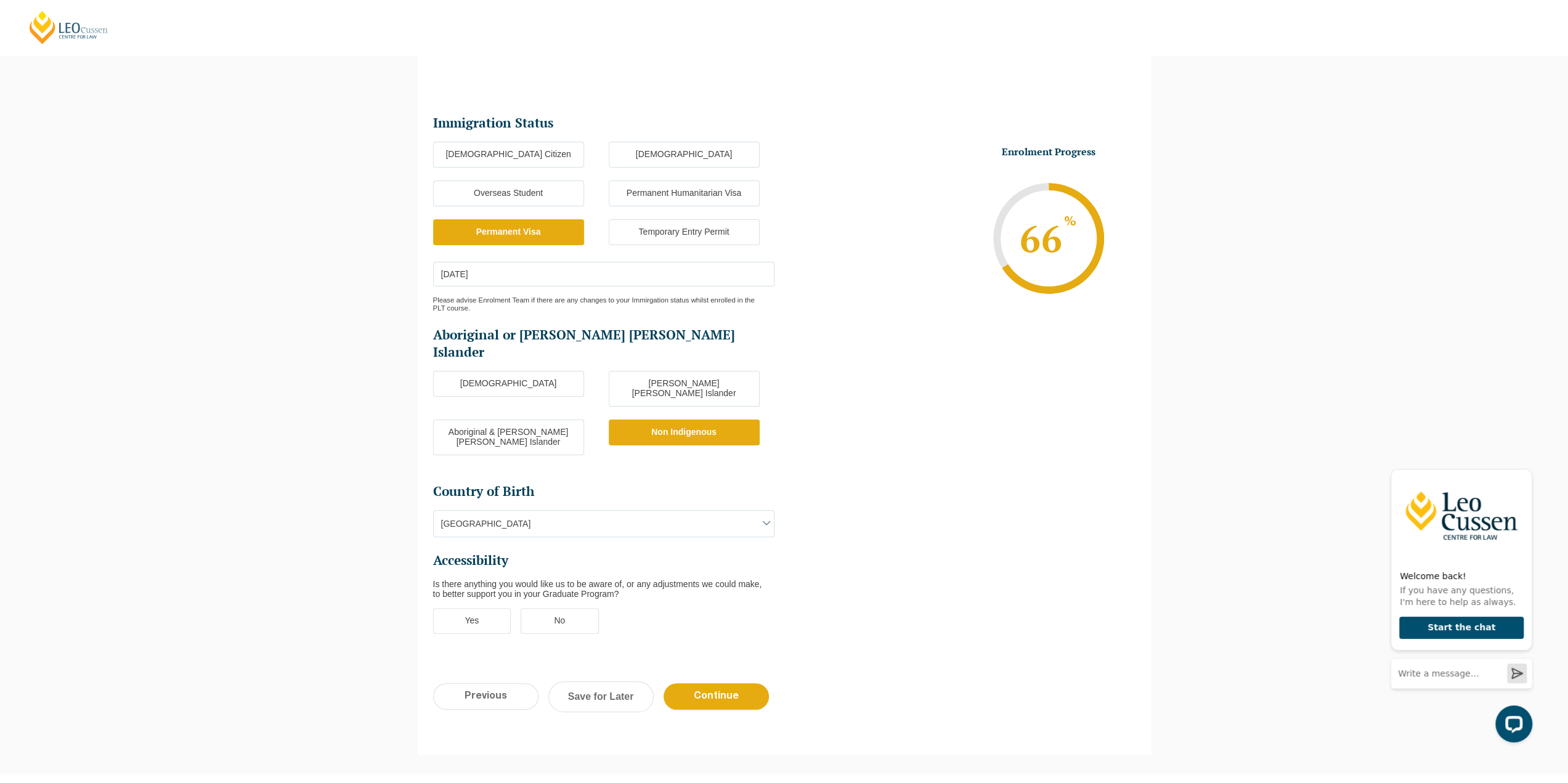
click at [553, 608] on label "No" at bounding box center [560, 621] width 78 height 26
click at [0, 0] on input "No" at bounding box center [0, 0] width 0 height 0
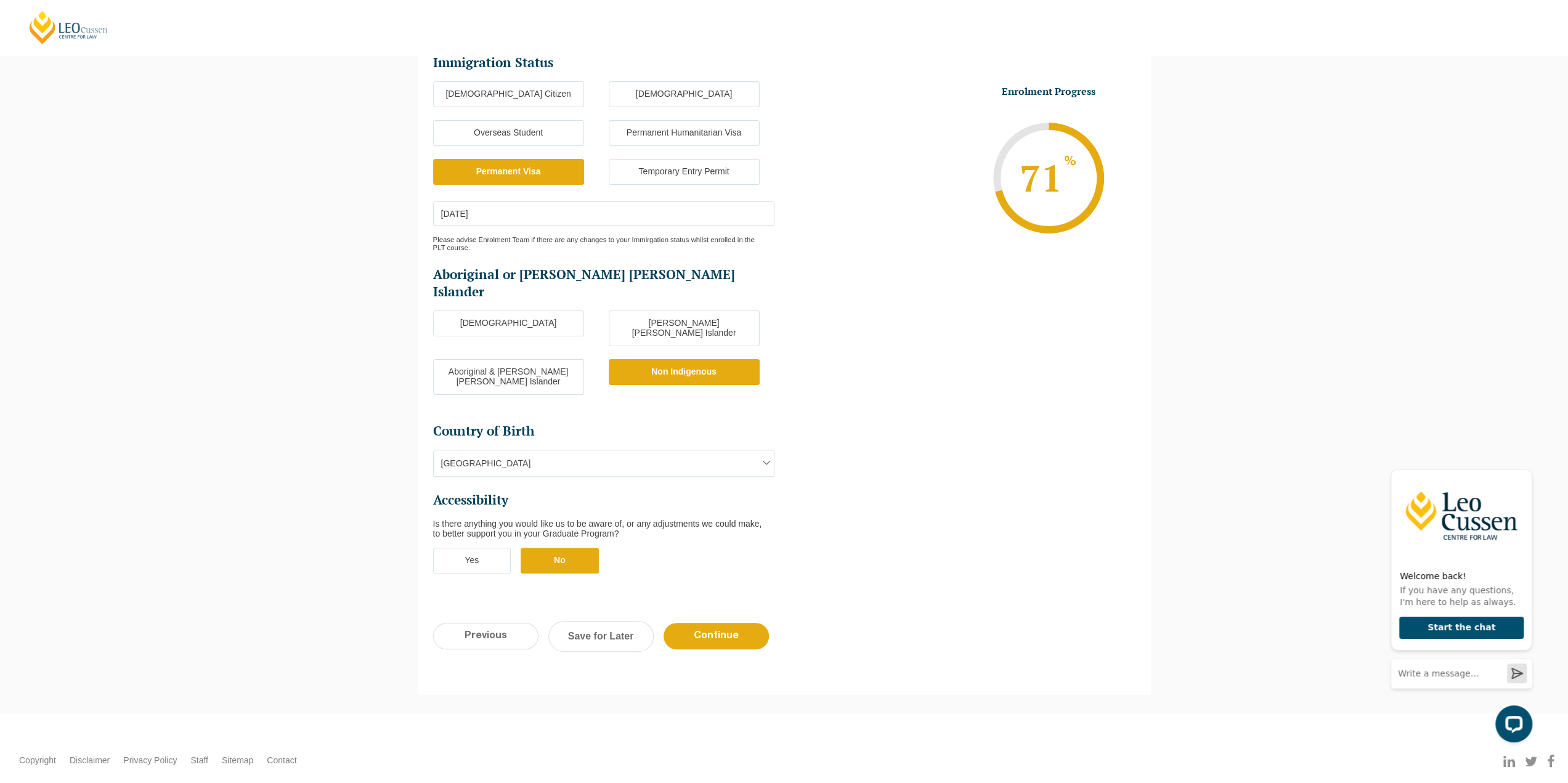
scroll to position [185, 0]
click at [726, 621] on input "Continue" at bounding box center [716, 634] width 105 height 27
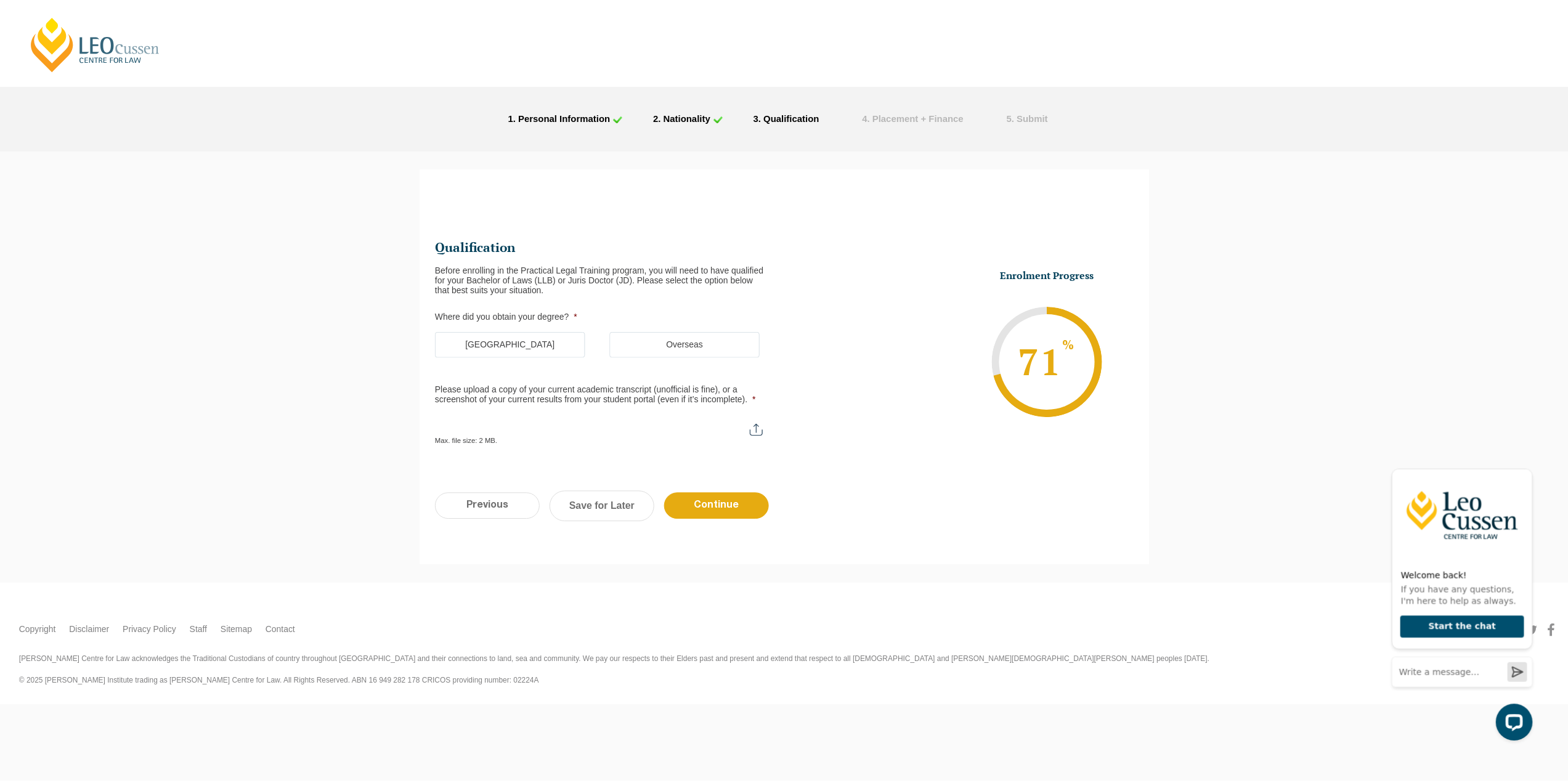
scroll to position [0, 0]
click at [519, 341] on label "Australia" at bounding box center [513, 344] width 151 height 26
click at [0, 0] on input "Australia" at bounding box center [0, 0] width 0 height 0
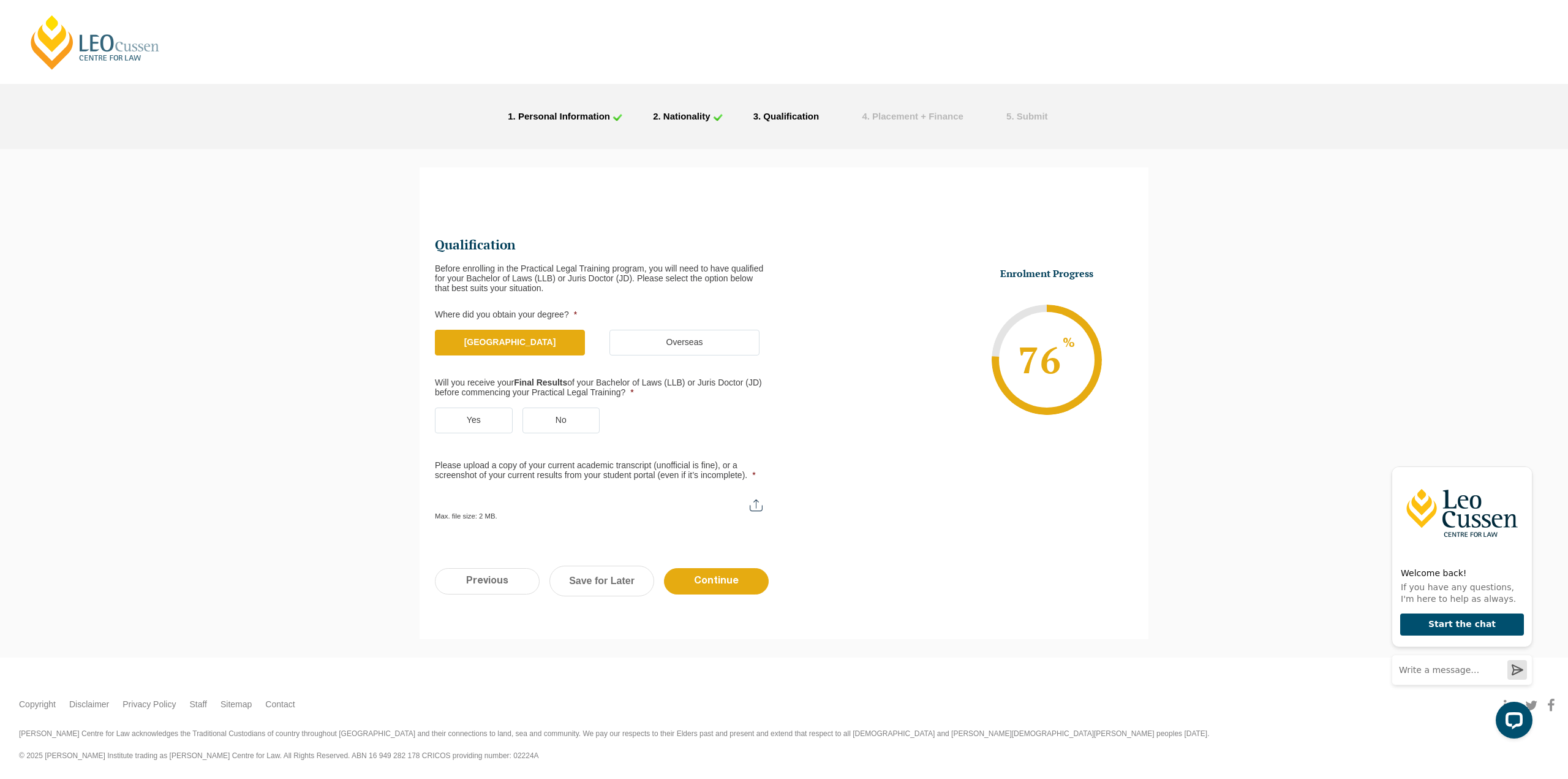
click at [480, 419] on label "Yes" at bounding box center [473, 421] width 78 height 26
click at [0, 0] on input "Yes" at bounding box center [0, 0] width 0 height 0
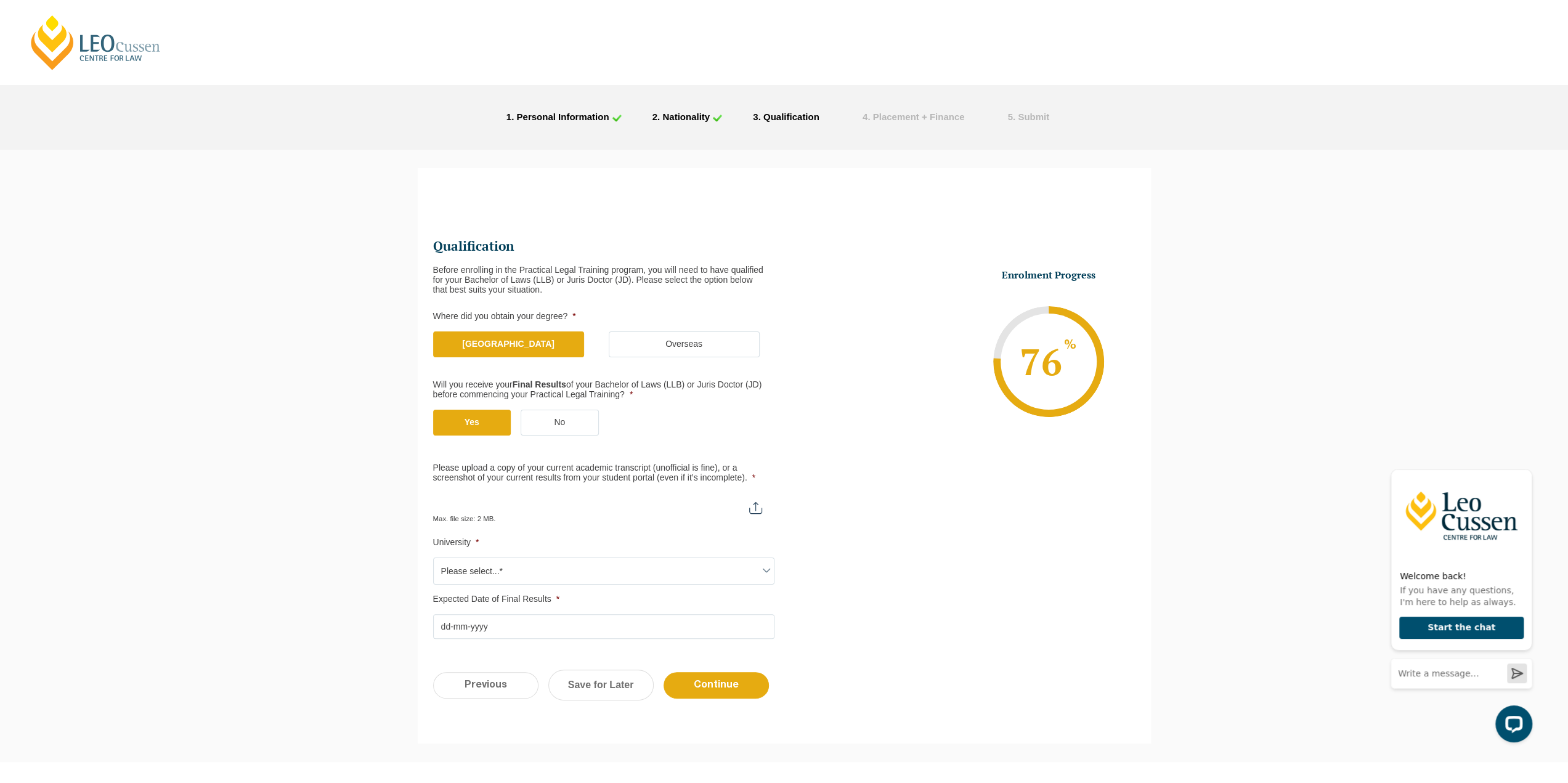
click at [757, 502] on input "Please upload a copy of your current academic transcript (unofficial is fine), …" at bounding box center [604, 503] width 341 height 21
type input "C:\fakepath\Daniel Goh Academic statement up to 6th August 2025.pdf"
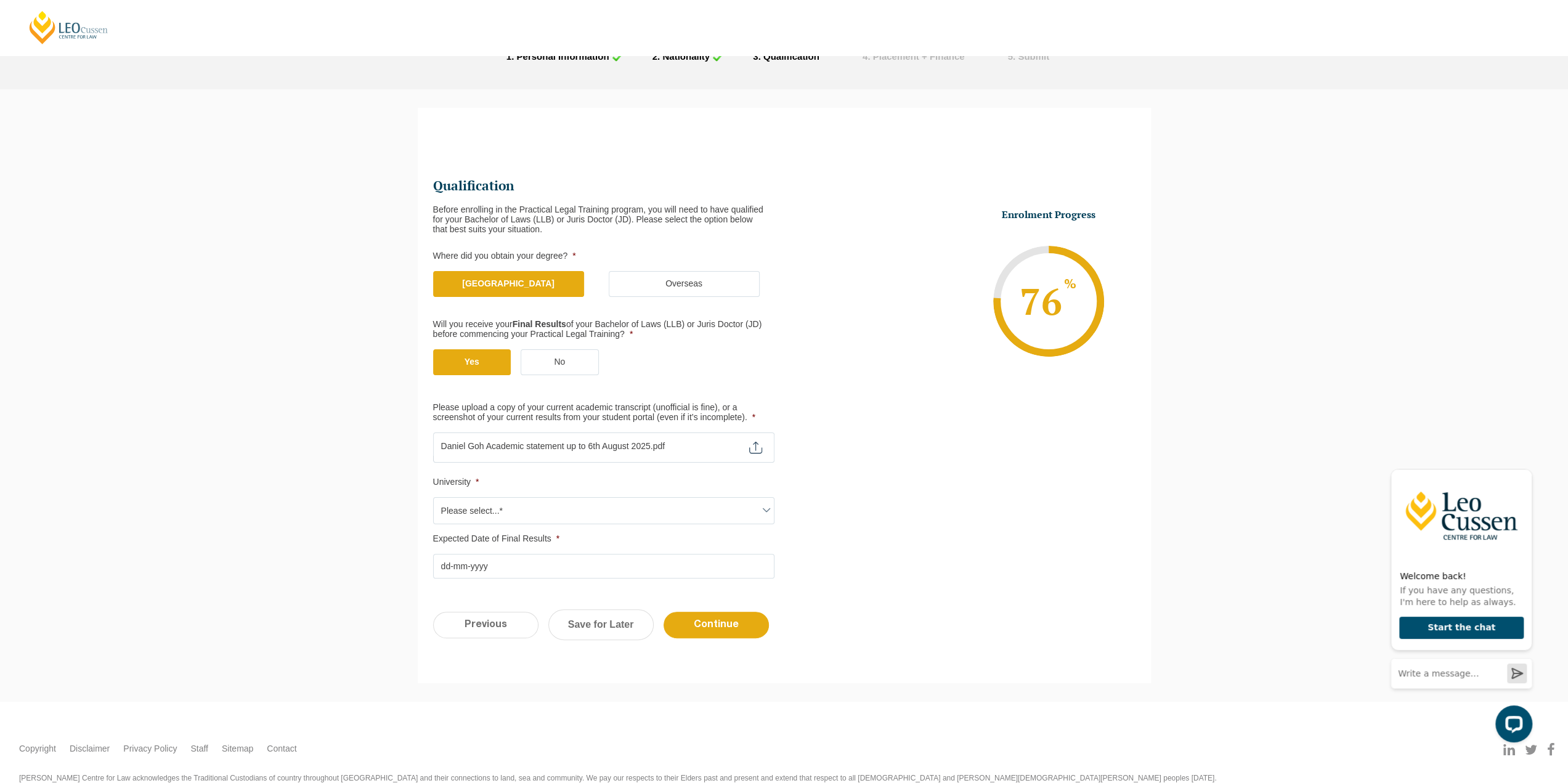
scroll to position [62, 0]
click at [632, 493] on li "University * Please select...* Australian Catholic University Australian Nation…" at bounding box center [609, 499] width 351 height 47
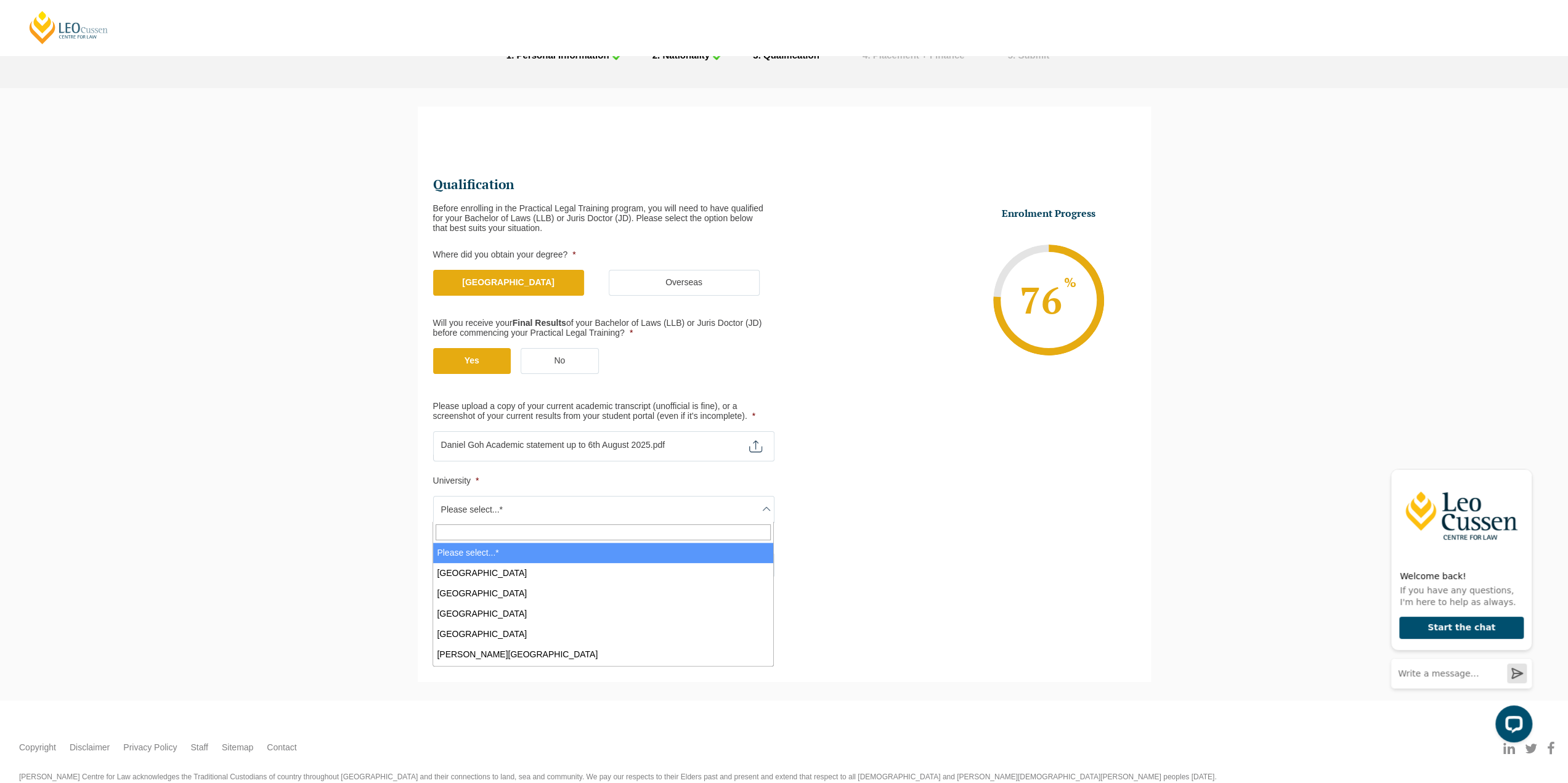
click at [630, 506] on span "Please select...*" at bounding box center [604, 509] width 340 height 26
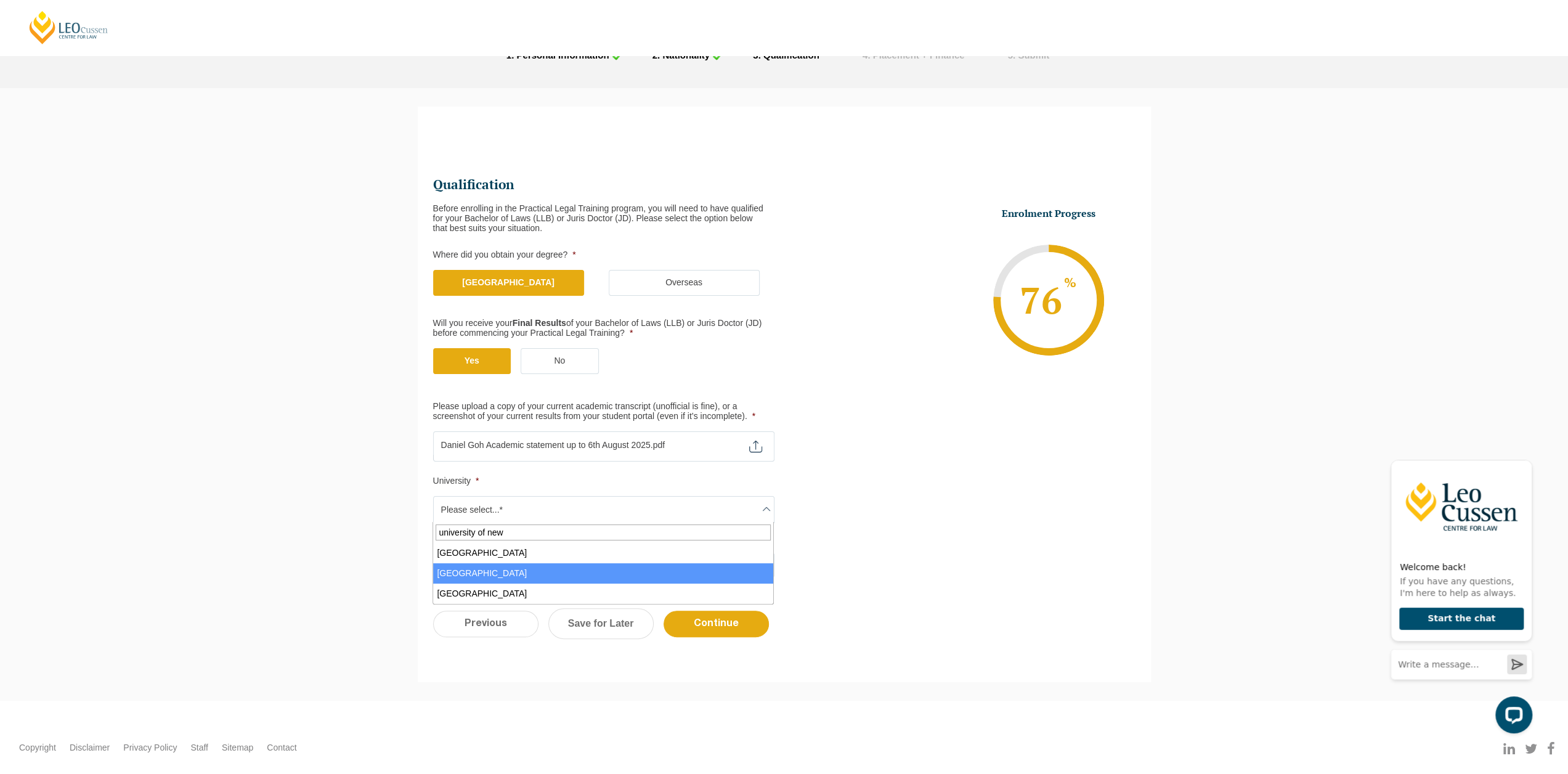
type input "university of new"
select select "University of New South Wales"
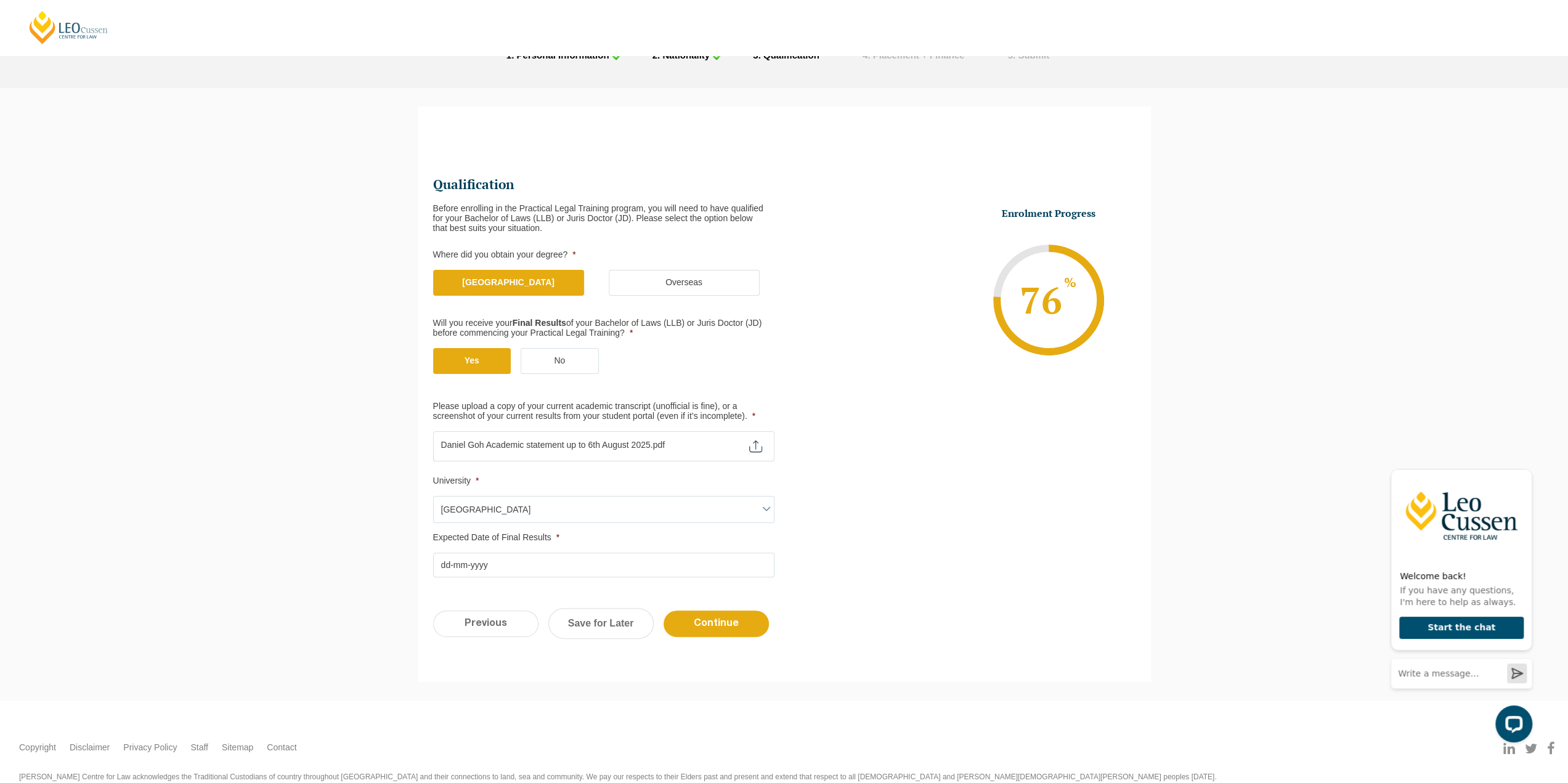
click at [579, 565] on input "Expected Date of Final Results *" at bounding box center [604, 565] width 341 height 24
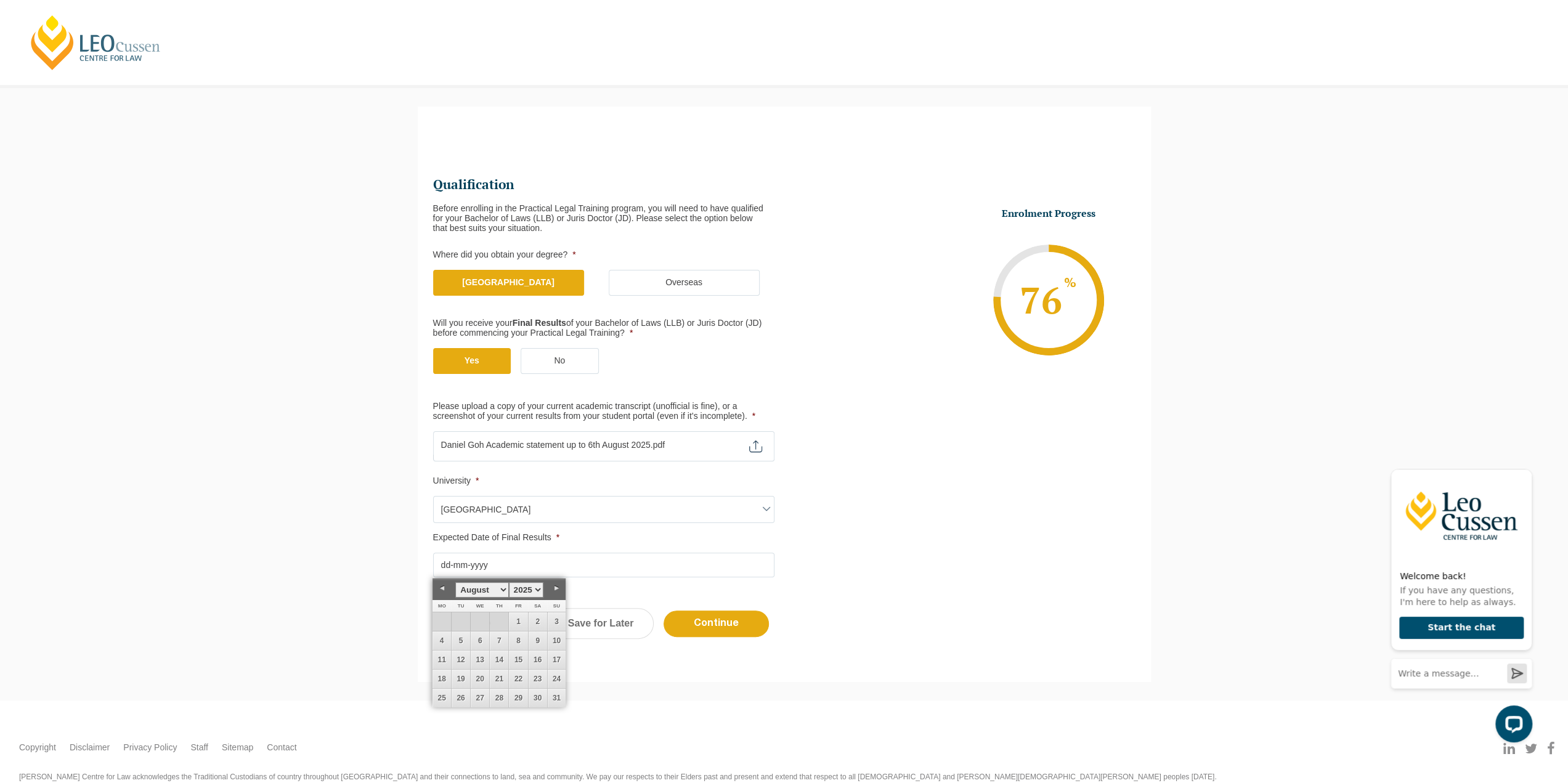
click at [502, 583] on select "January February March April May June July August September October November De…" at bounding box center [482, 589] width 53 height 16
click at [506, 615] on link "4" at bounding box center [498, 621] width 18 height 18
type input "04-09-2025"
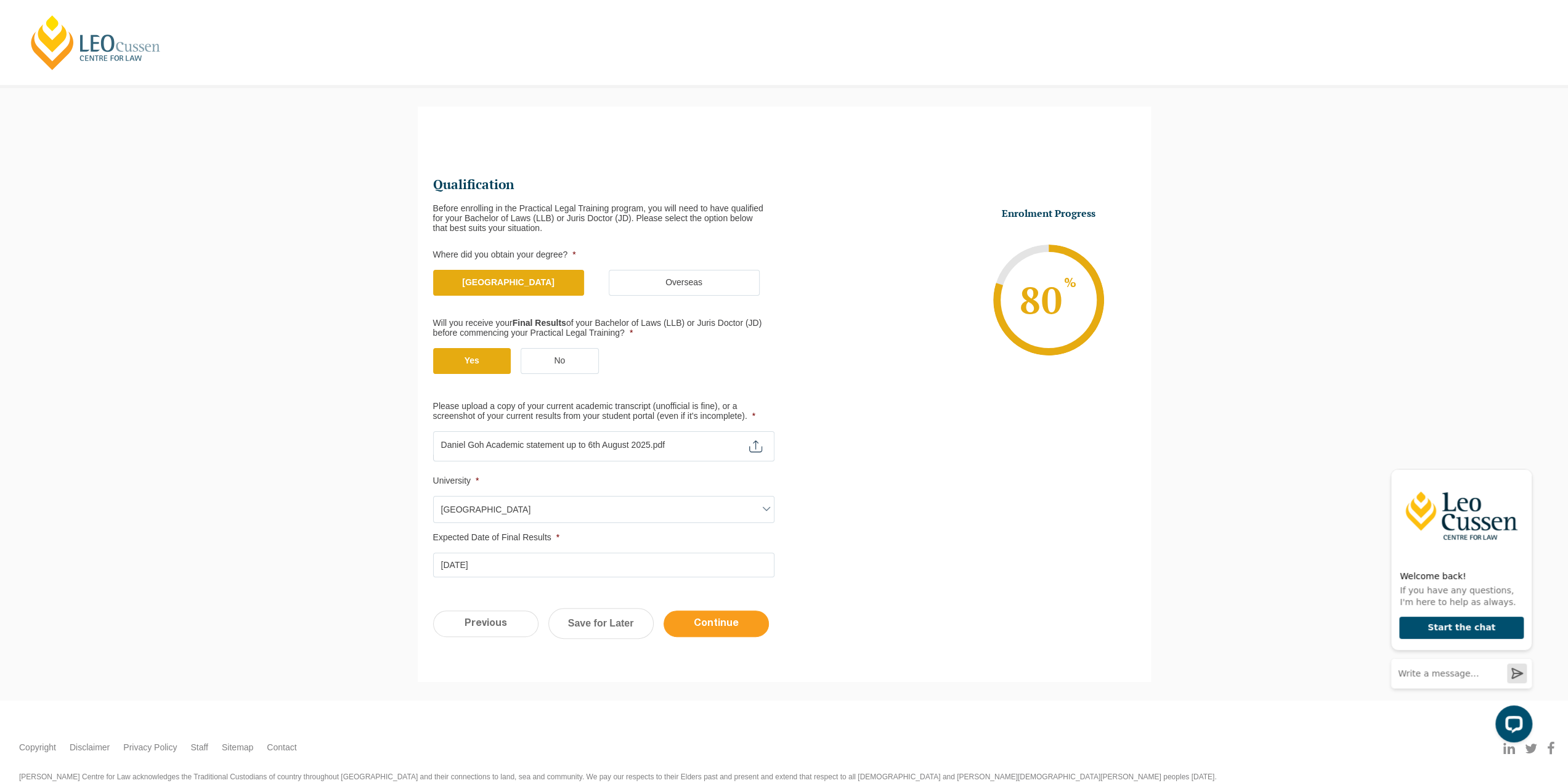
click at [709, 625] on input "Continue" at bounding box center [716, 623] width 105 height 27
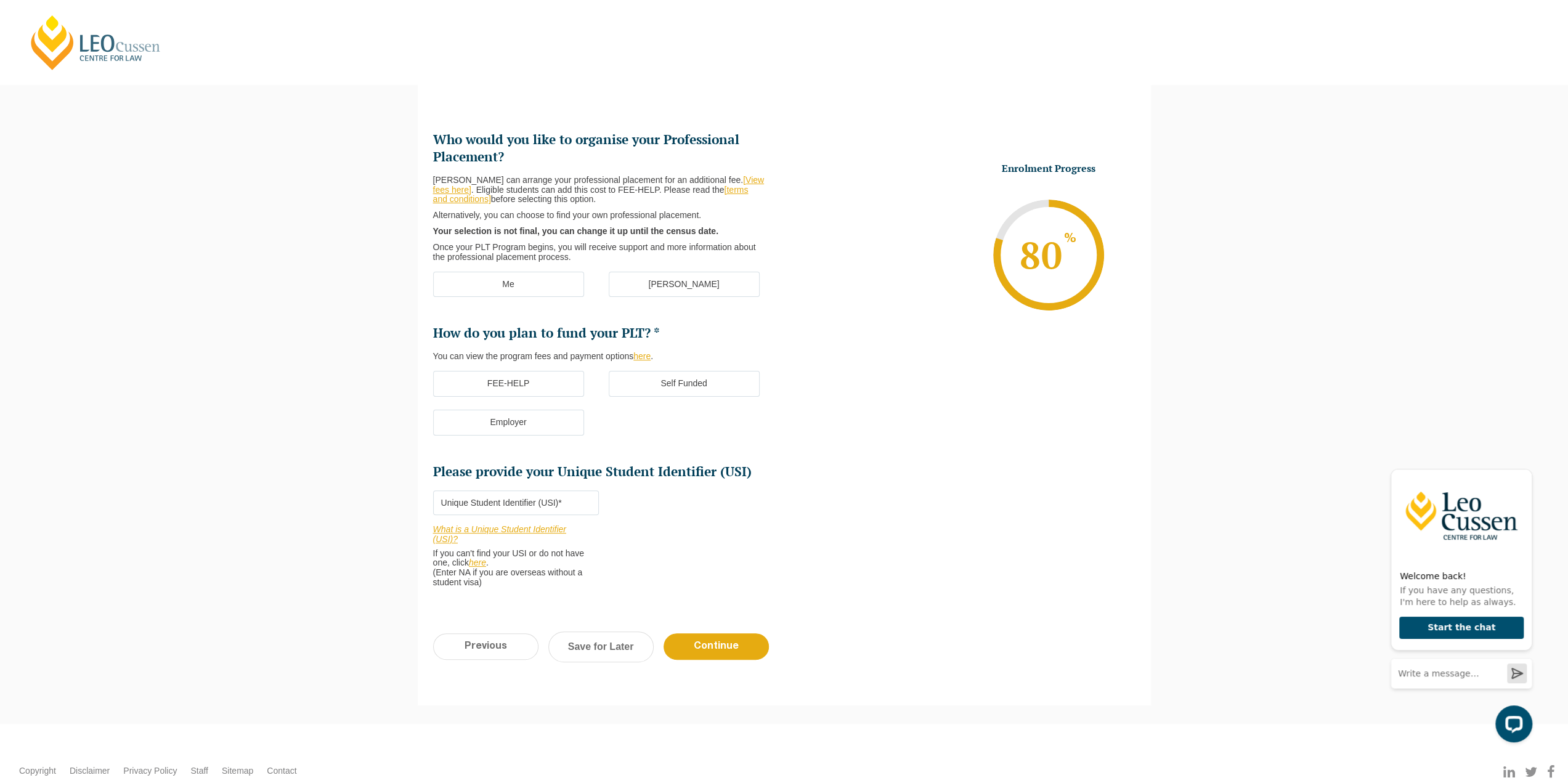
scroll to position [0, 0]
click at [657, 290] on label "[PERSON_NAME]" at bounding box center [684, 285] width 151 height 26
click at [0, 0] on input "[PERSON_NAME]" at bounding box center [0, 0] width 0 height 0
click at [646, 383] on label "Self Funded" at bounding box center [684, 383] width 151 height 26
click at [0, 0] on input "Self Funded" at bounding box center [0, 0] width 0 height 0
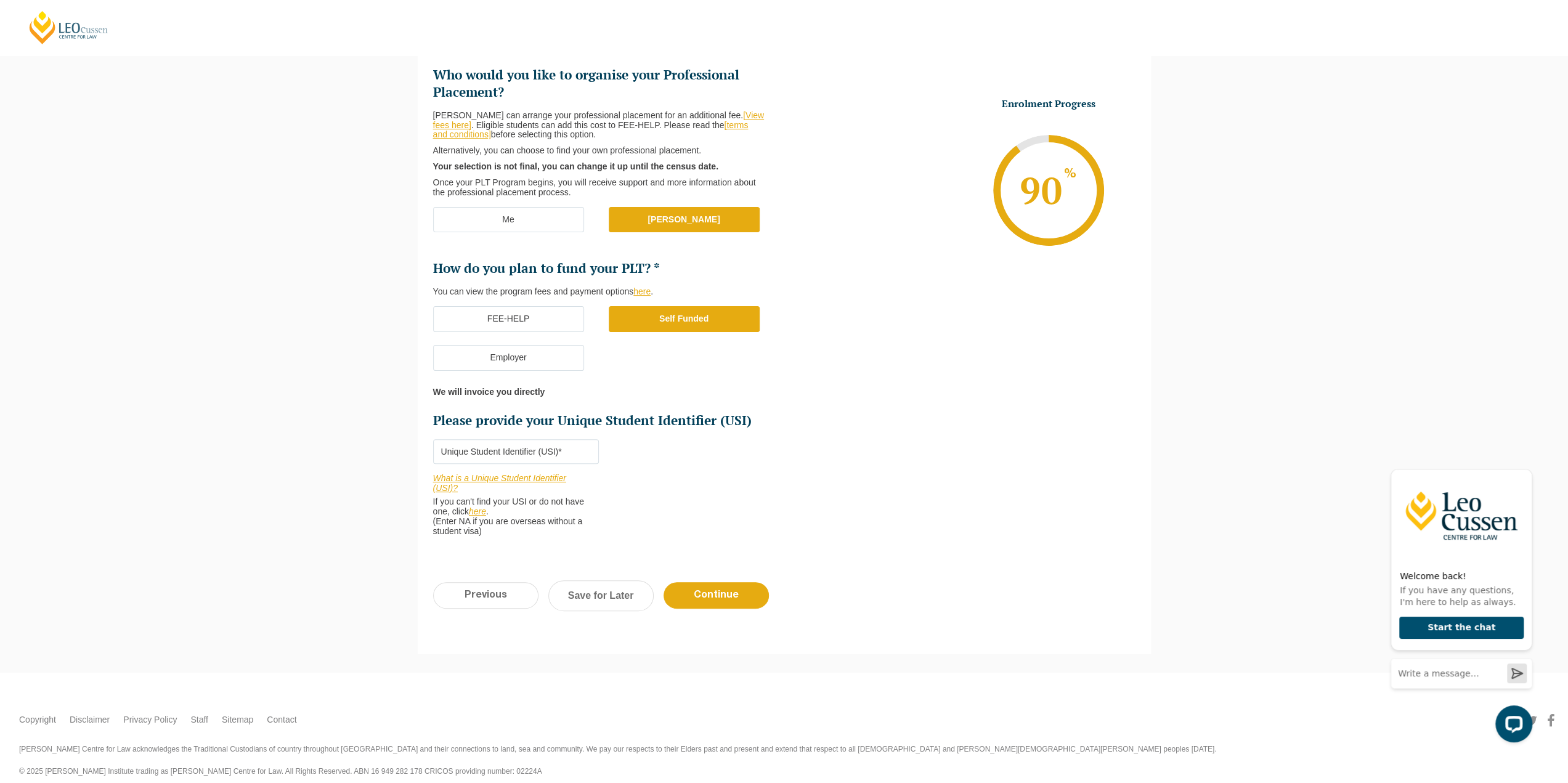
scroll to position [181, 0]
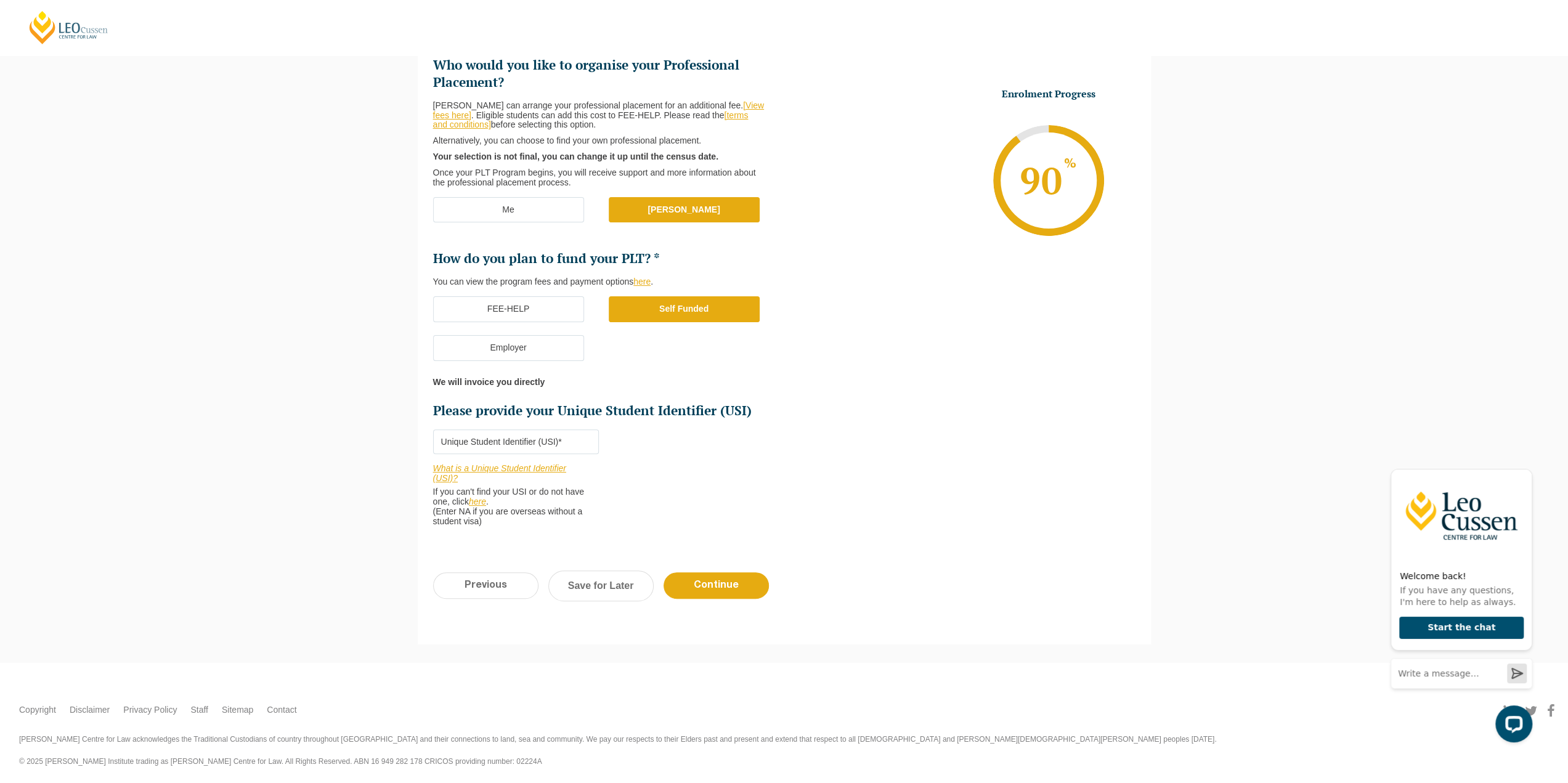
click at [543, 438] on input "Please provide your Unique Student Identifier (USI) *" at bounding box center [516, 442] width 166 height 24
paste input "G9HKCQPRCG"
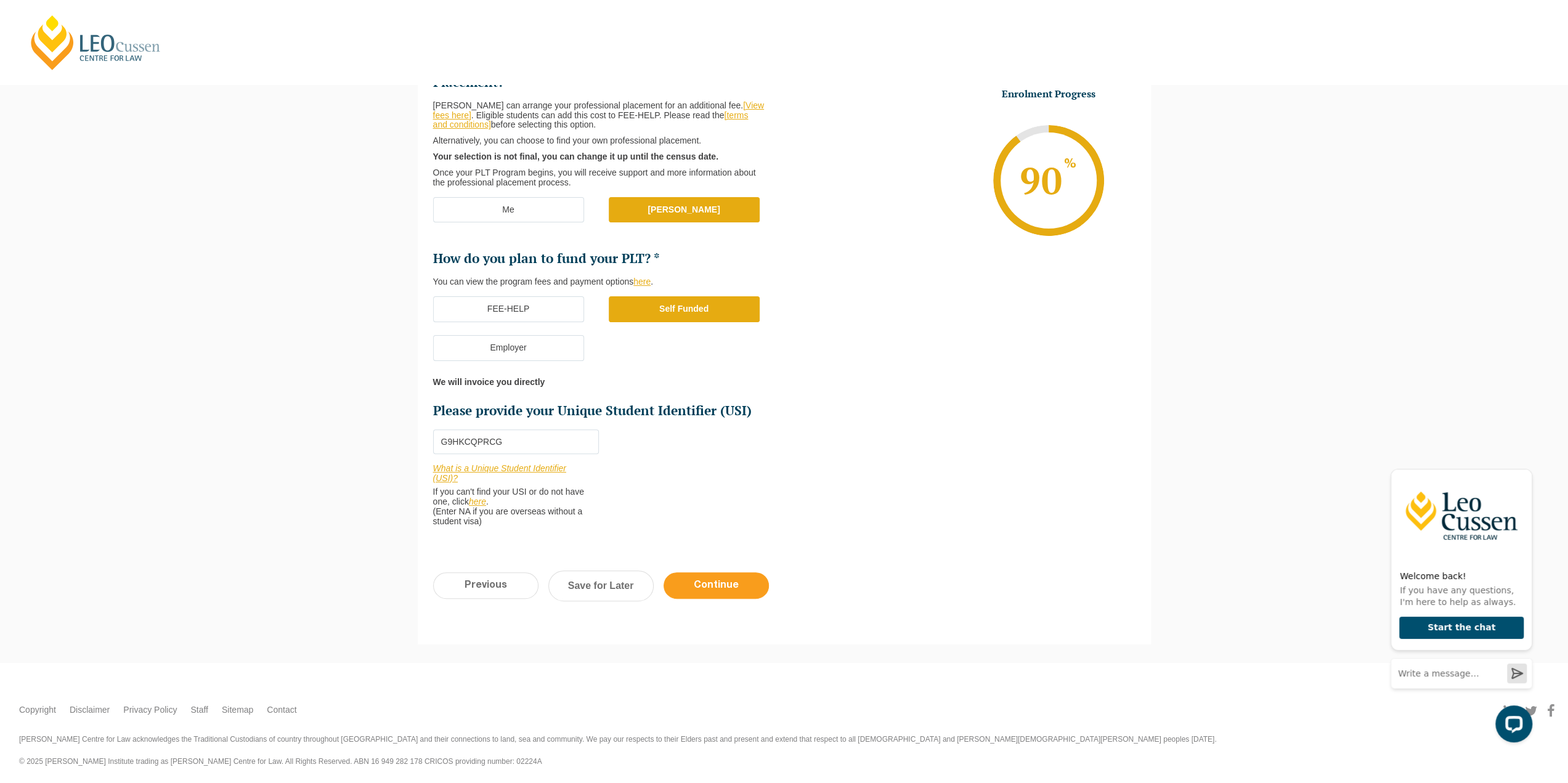
type input "G9HKCQPRCG"
click at [687, 578] on input "Continue" at bounding box center [716, 585] width 105 height 27
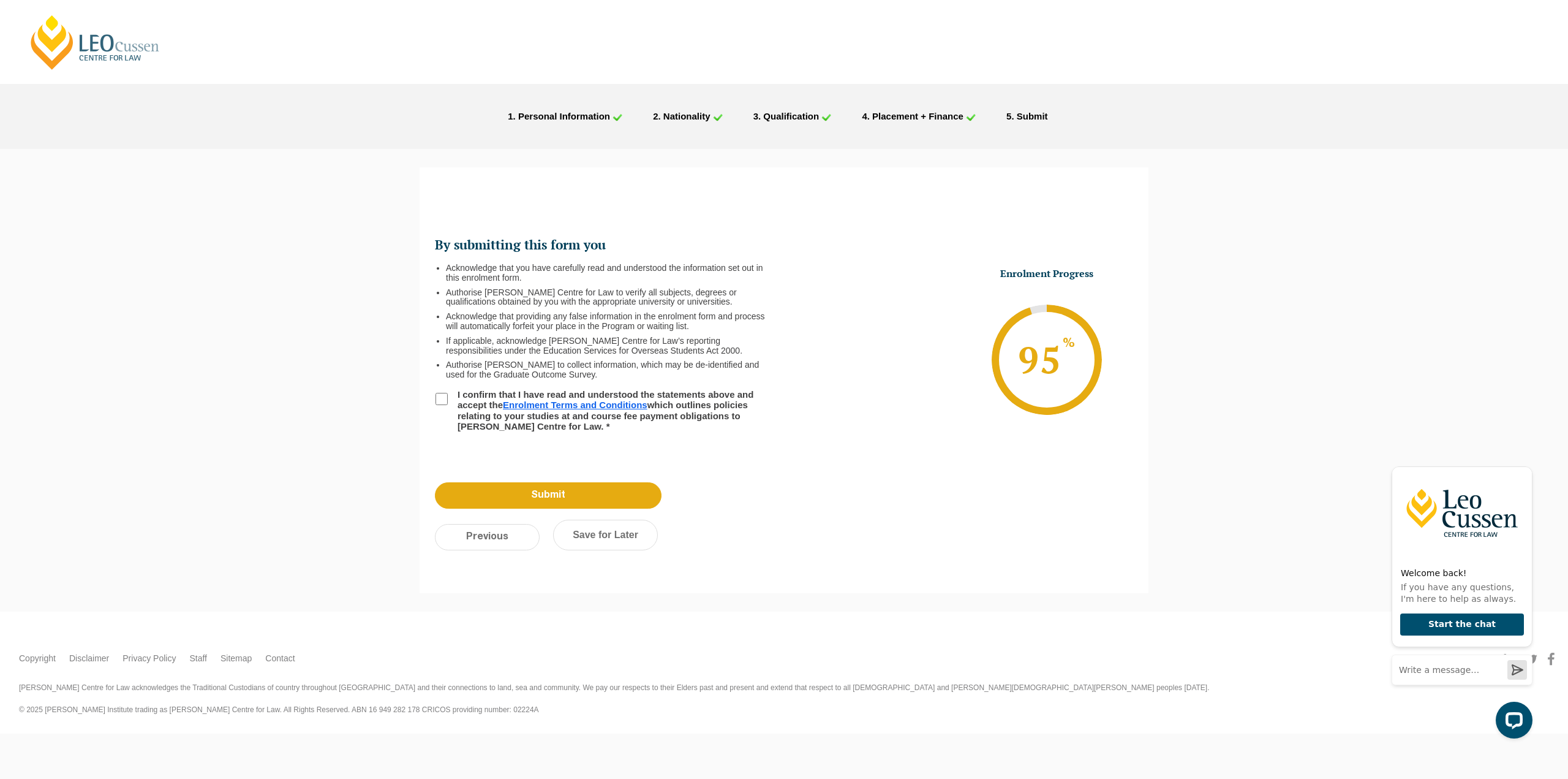
scroll to position [0, 0]
click at [439, 400] on input "I confirm that I have read and understood the statements above and accept the E…" at bounding box center [442, 399] width 12 height 12
checkbox input "true"
click at [565, 500] on input "Submit" at bounding box center [548, 495] width 227 height 26
